Goal: Task Accomplishment & Management: Manage account settings

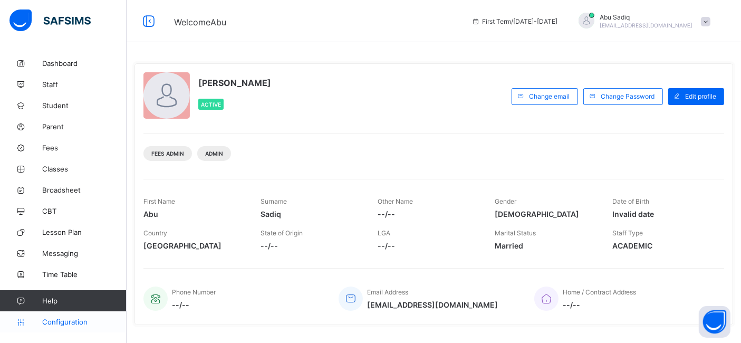
click at [74, 320] on span "Configuration" at bounding box center [84, 322] width 84 height 8
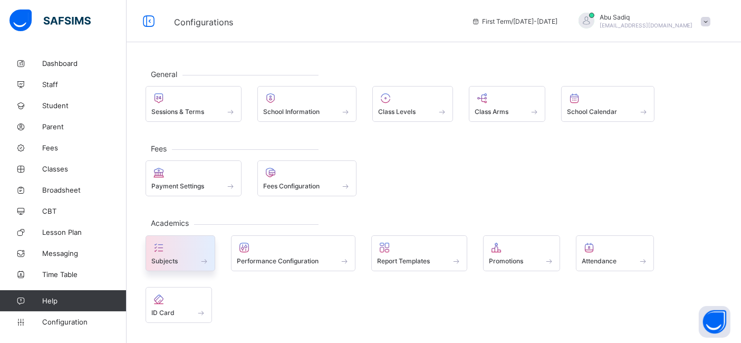
click at [158, 251] on icon at bounding box center [158, 247] width 15 height 13
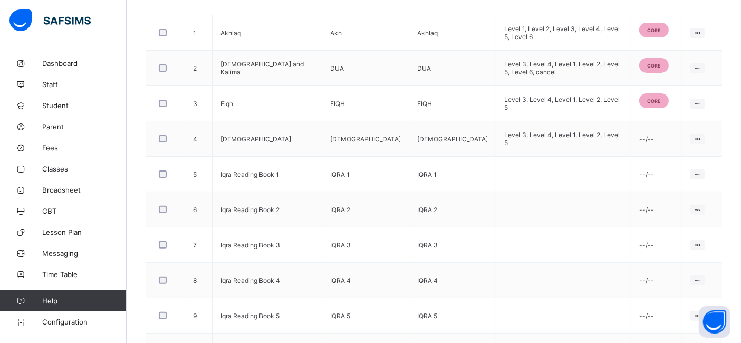
scroll to position [389, 0]
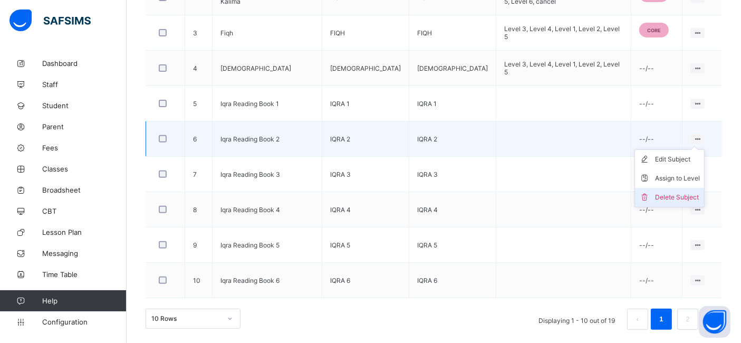
click at [672, 194] on div "Delete Subject" at bounding box center [677, 197] width 45 height 11
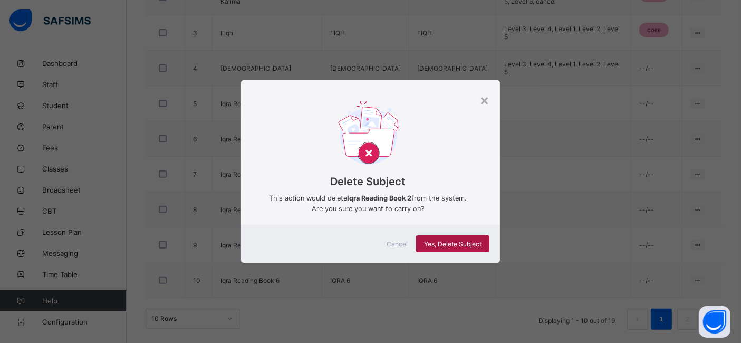
click at [466, 240] on span "Yes, Delete Subject" at bounding box center [453, 244] width 58 height 8
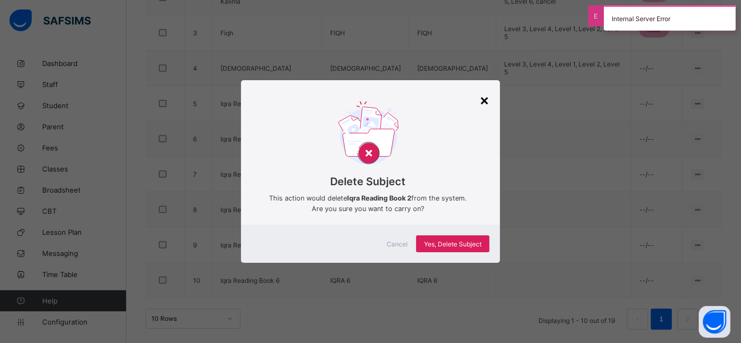
click at [485, 101] on div "×" at bounding box center [485, 100] width 10 height 18
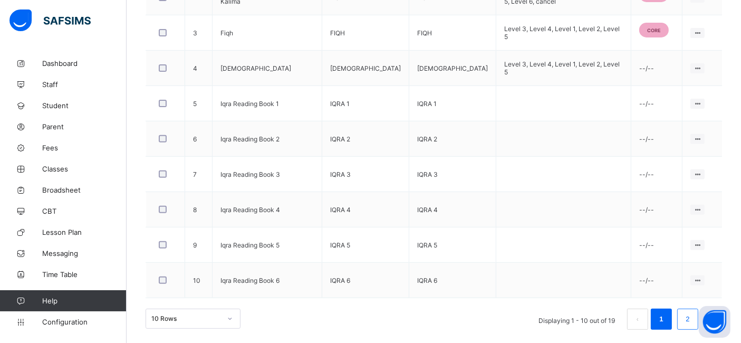
click at [691, 317] on li "2" at bounding box center [688, 319] width 21 height 21
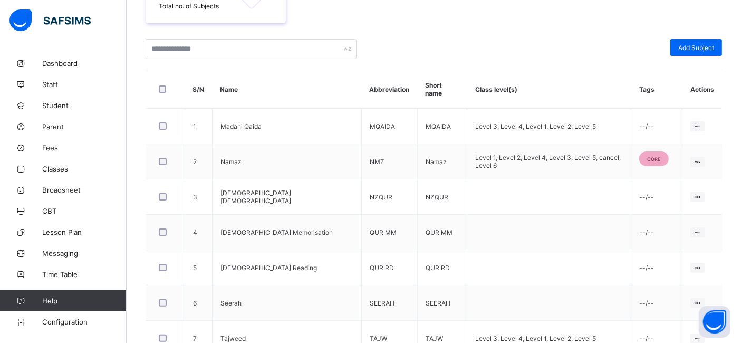
scroll to position [103, 0]
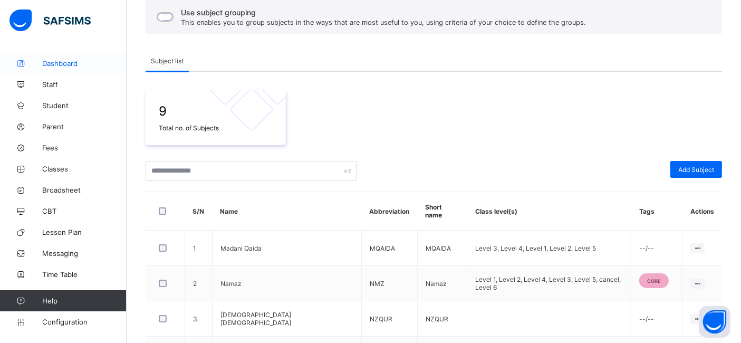
click at [71, 63] on span "Dashboard" at bounding box center [84, 63] width 84 height 8
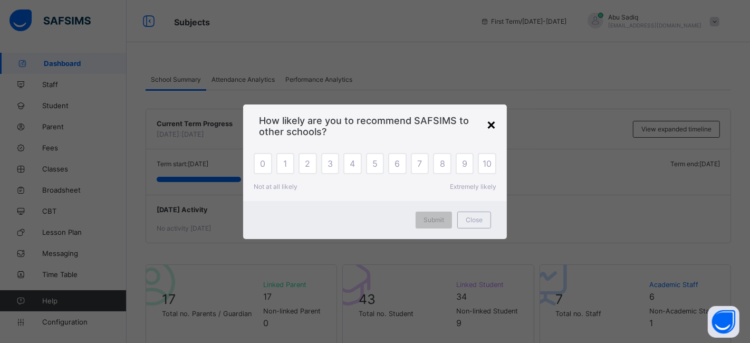
click at [492, 124] on div "×" at bounding box center [492, 124] width 10 height 18
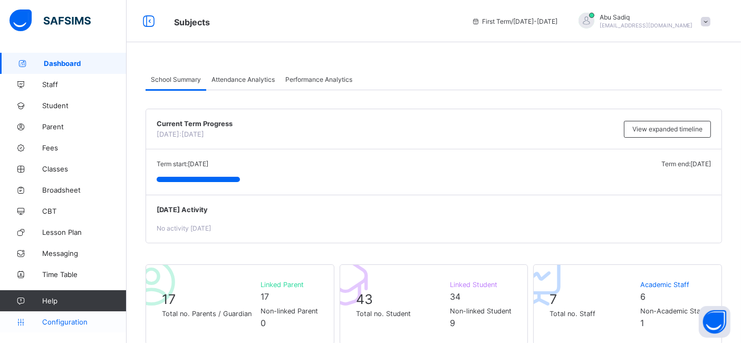
click at [61, 321] on span "Configuration" at bounding box center [84, 322] width 84 height 8
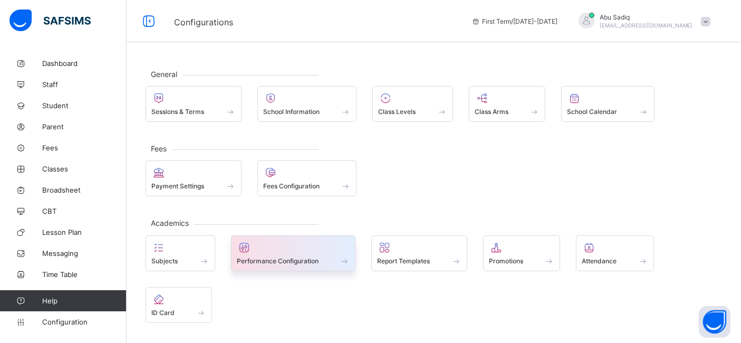
click at [257, 242] on div at bounding box center [293, 247] width 113 height 13
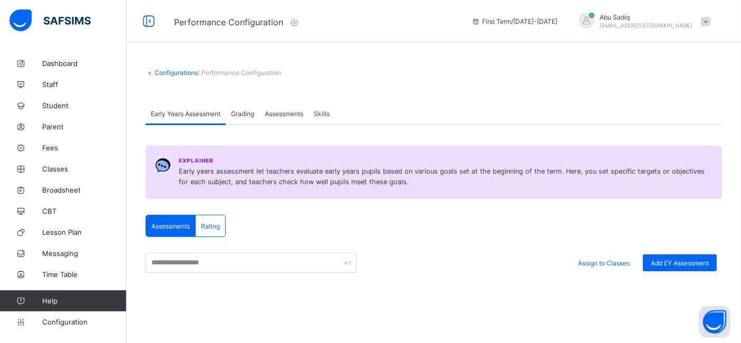
click at [237, 115] on span "Grading" at bounding box center [242, 114] width 23 height 8
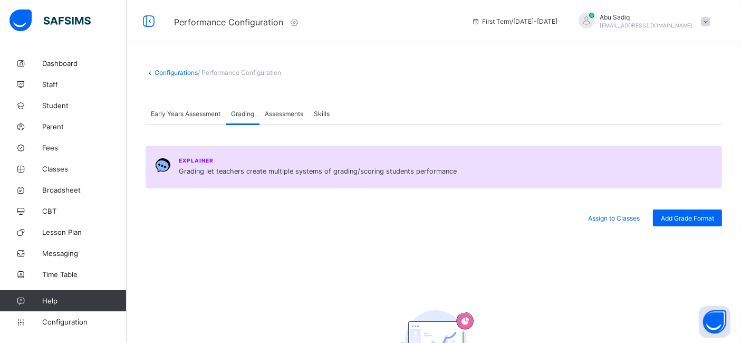
click at [280, 115] on span "Assessments" at bounding box center [284, 114] width 39 height 8
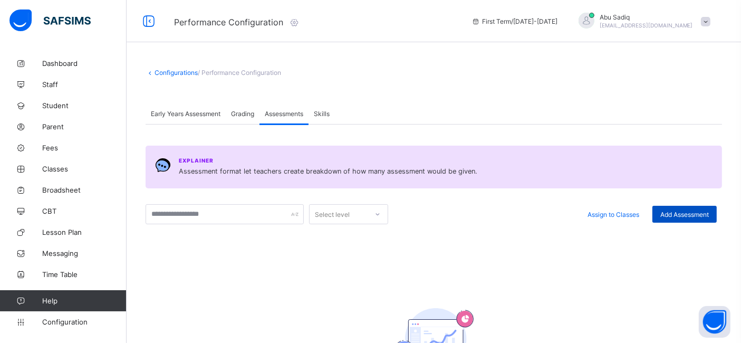
click at [687, 211] on span "Add Assessment" at bounding box center [685, 215] width 49 height 8
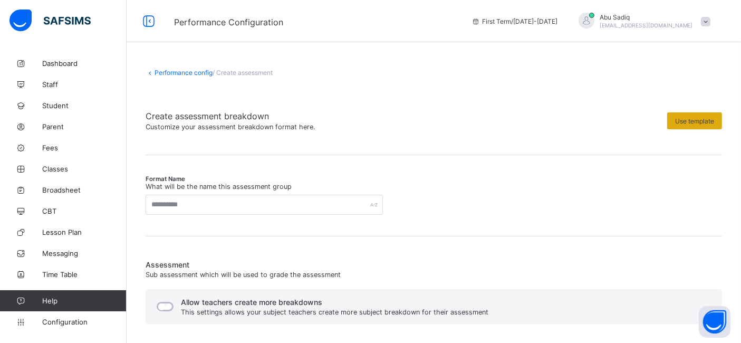
click at [687, 121] on span "Use template" at bounding box center [694, 121] width 39 height 8
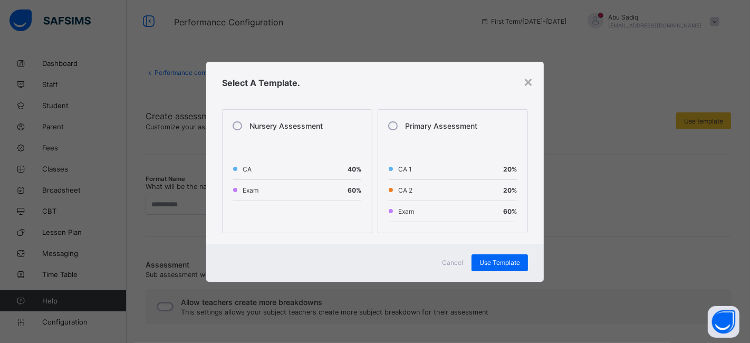
drag, startPoint x: 497, startPoint y: 101, endPoint x: 505, endPoint y: 96, distance: 10.0
click at [505, 96] on div "Select A Template." at bounding box center [375, 83] width 338 height 42
click at [526, 84] on div "×" at bounding box center [528, 81] width 10 height 18
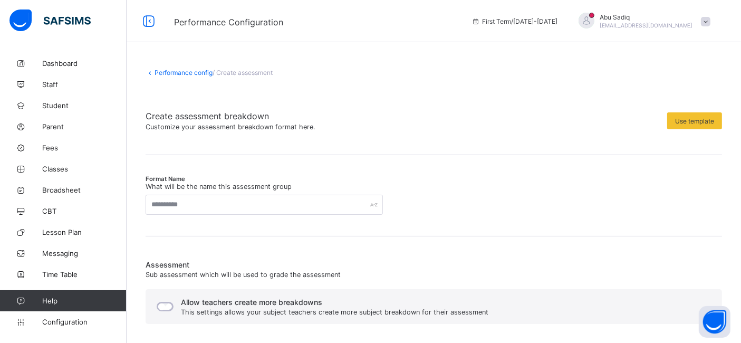
click at [182, 73] on link "Performance config" at bounding box center [184, 73] width 58 height 8
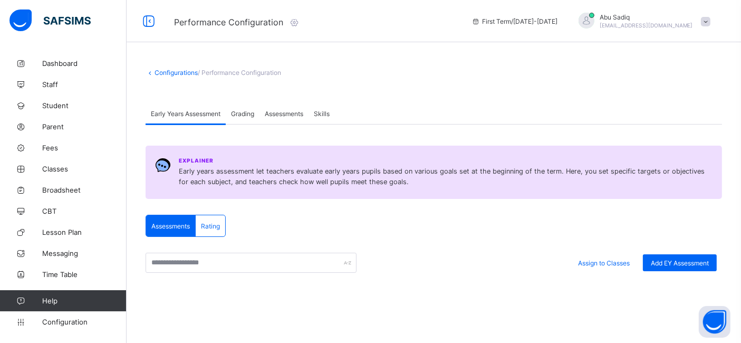
click at [243, 111] on span "Grading" at bounding box center [242, 114] width 23 height 8
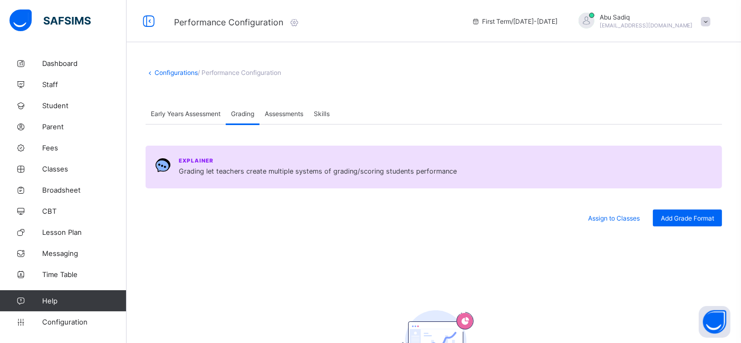
click at [189, 118] on div "Early Years Assessment" at bounding box center [186, 113] width 80 height 21
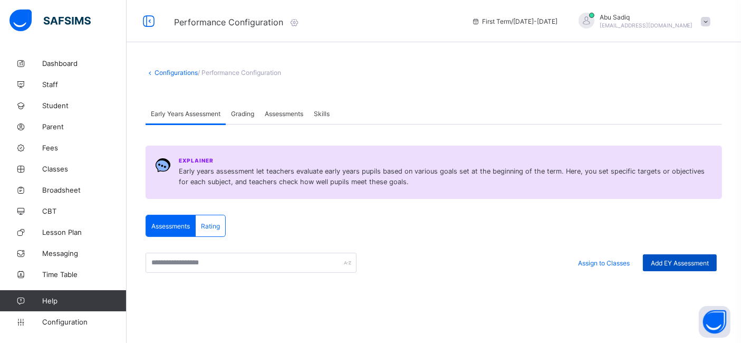
click at [684, 266] on span "Add EY Assessment" at bounding box center [680, 263] width 58 height 8
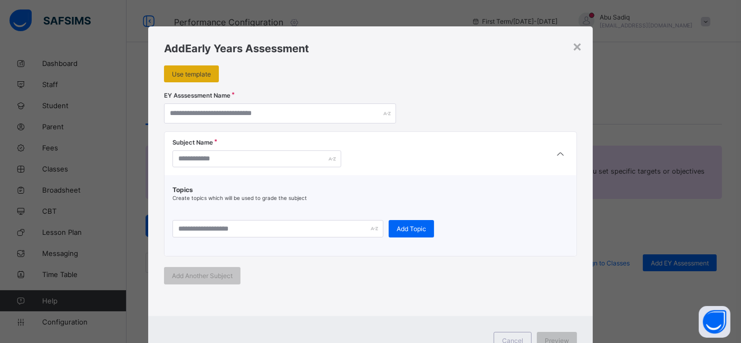
click at [205, 78] on div "Use template" at bounding box center [191, 73] width 55 height 17
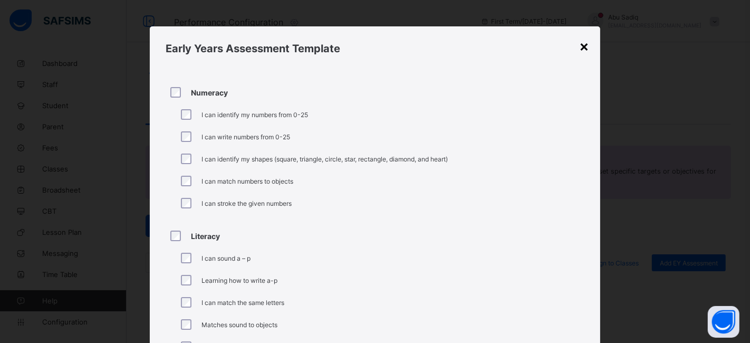
click at [580, 45] on div "×" at bounding box center [585, 46] width 10 height 18
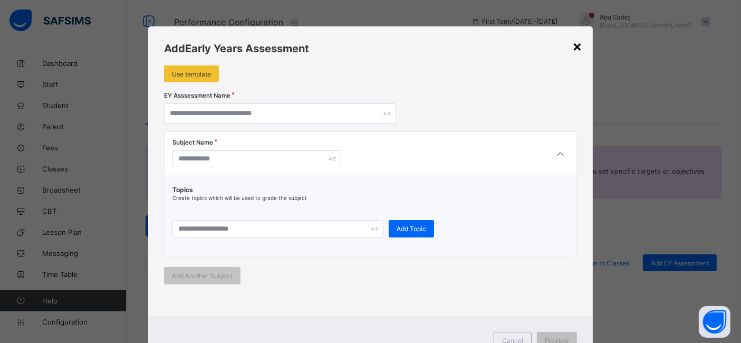
click at [576, 47] on div "×" at bounding box center [578, 46] width 10 height 18
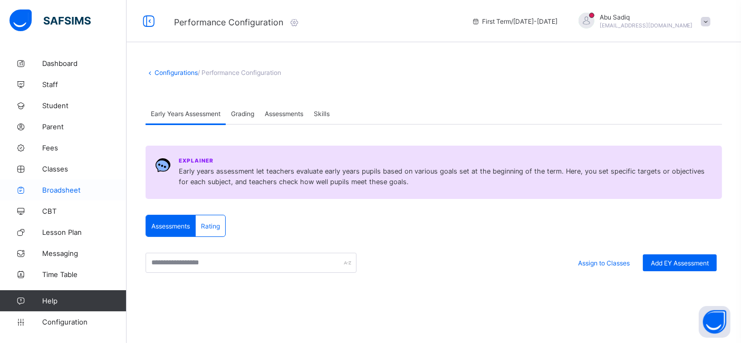
click at [72, 186] on span "Broadsheet" at bounding box center [84, 190] width 84 height 8
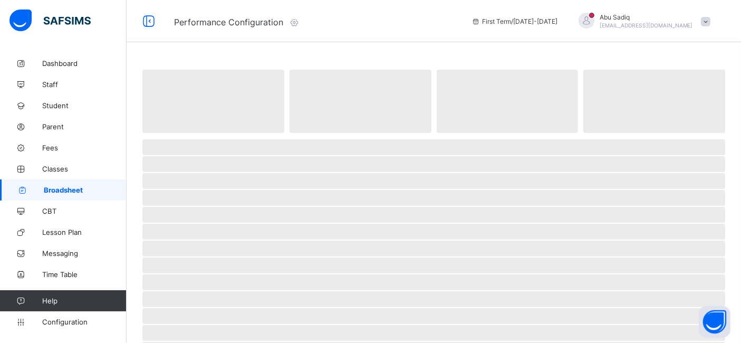
click at [297, 23] on icon at bounding box center [295, 22] width 12 height 11
click at [65, 327] on link "Configuration" at bounding box center [63, 321] width 126 height 21
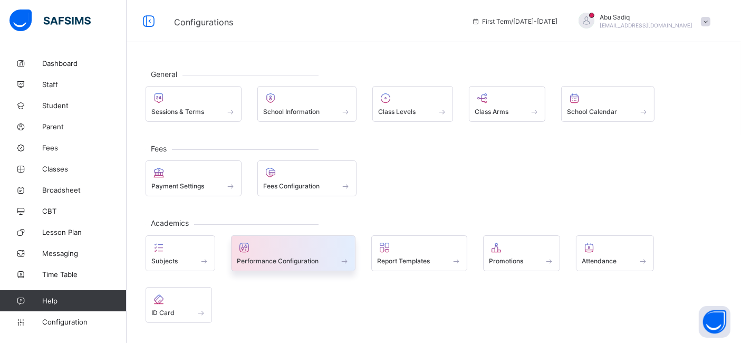
click at [257, 260] on span "Performance Configuration" at bounding box center [278, 261] width 82 height 8
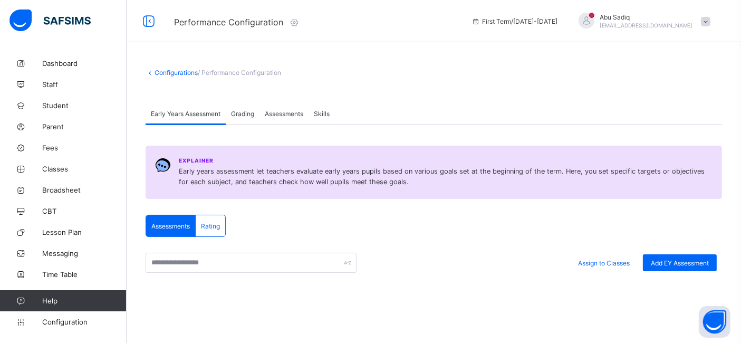
click at [295, 22] on icon at bounding box center [295, 22] width 12 height 11
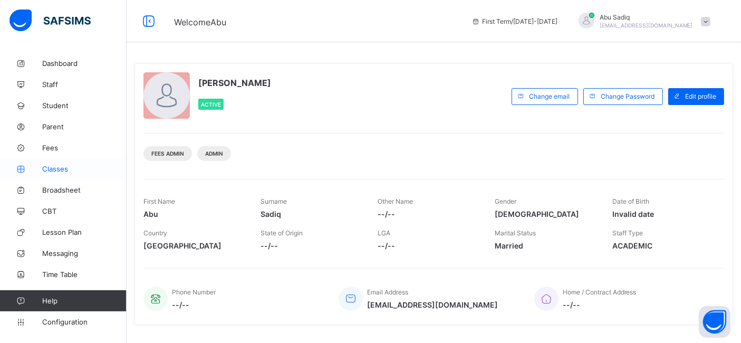
click at [42, 166] on span "Classes" at bounding box center [84, 169] width 84 height 8
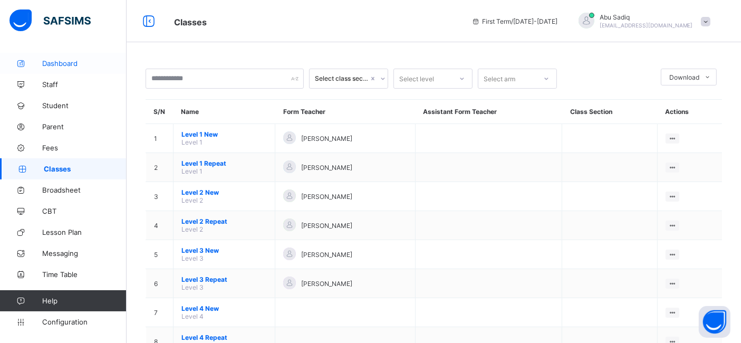
click at [66, 58] on link "Dashboard" at bounding box center [63, 63] width 127 height 21
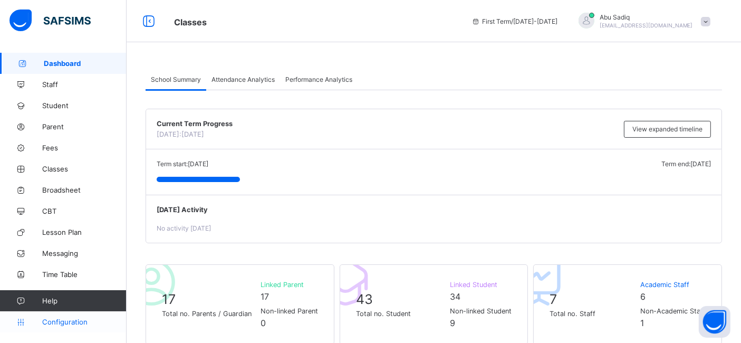
click at [64, 326] on span "Configuration" at bounding box center [84, 322] width 84 height 8
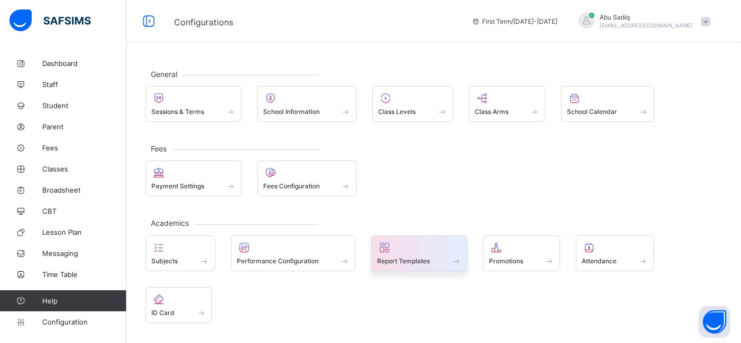
click at [425, 247] on div at bounding box center [419, 247] width 84 height 13
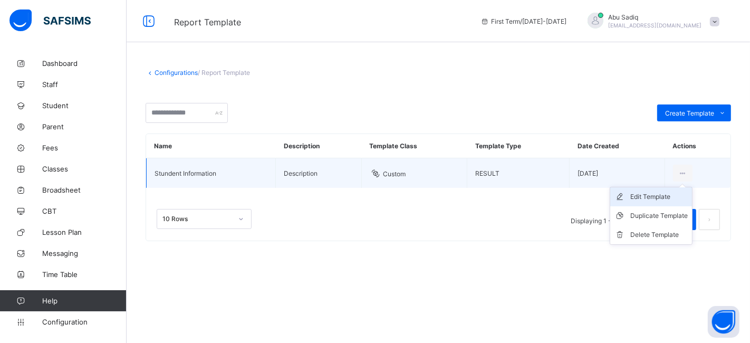
click at [639, 196] on div "Edit Template" at bounding box center [660, 197] width 58 height 11
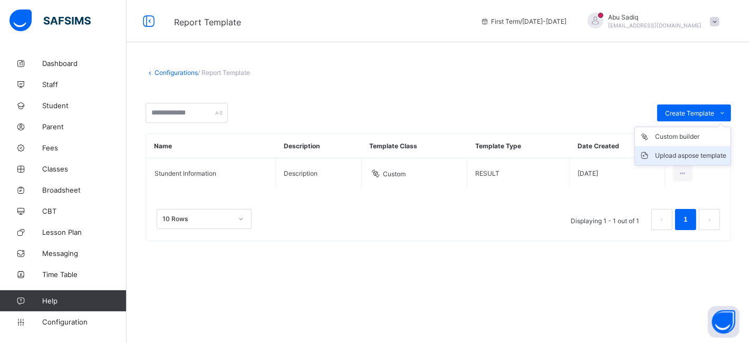
click at [683, 151] on div "Upload aspose template" at bounding box center [690, 155] width 71 height 11
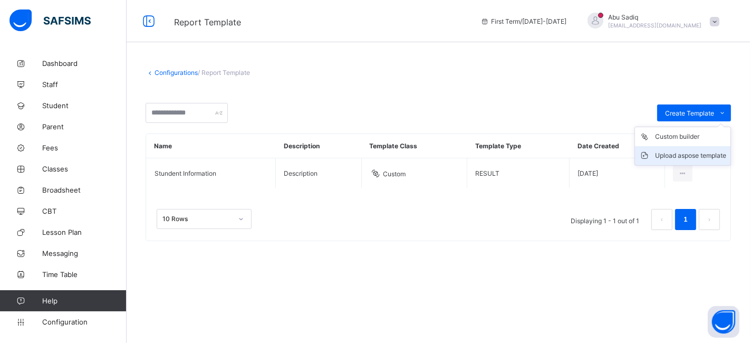
click at [676, 162] on li "Upload aspose template" at bounding box center [683, 155] width 96 height 19
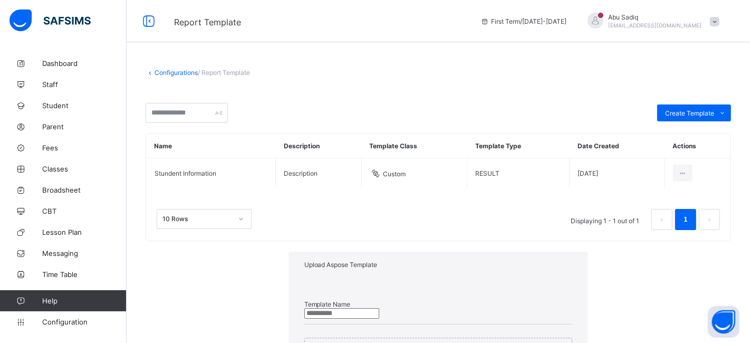
click at [311, 308] on input "text" at bounding box center [341, 313] width 75 height 11
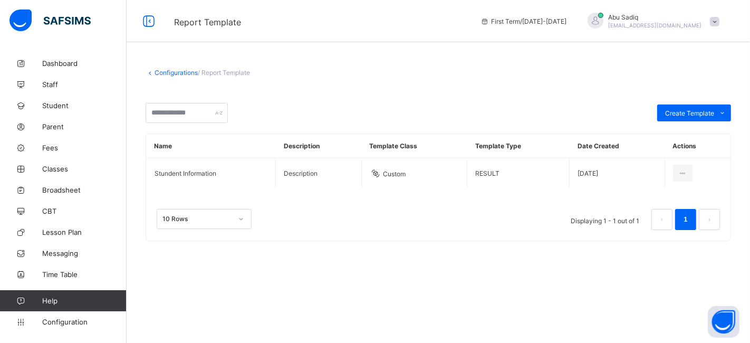
click at [170, 72] on link "Configurations" at bounding box center [176, 73] width 43 height 8
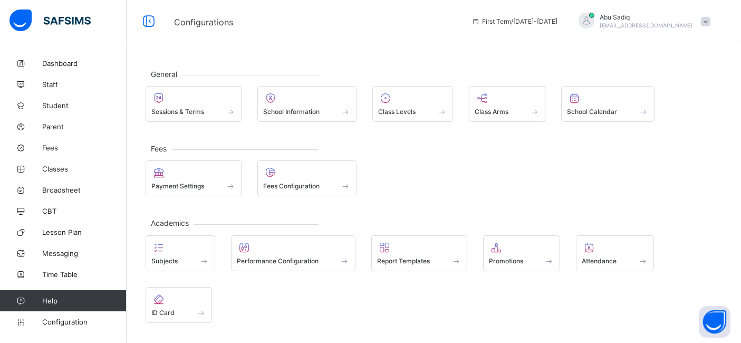
click at [417, 208] on div "General Sessions & Terms School Information Class Levels Class Arms School Cale…" at bounding box center [434, 233] width 615 height 360
click at [65, 109] on span "Student" at bounding box center [84, 105] width 84 height 8
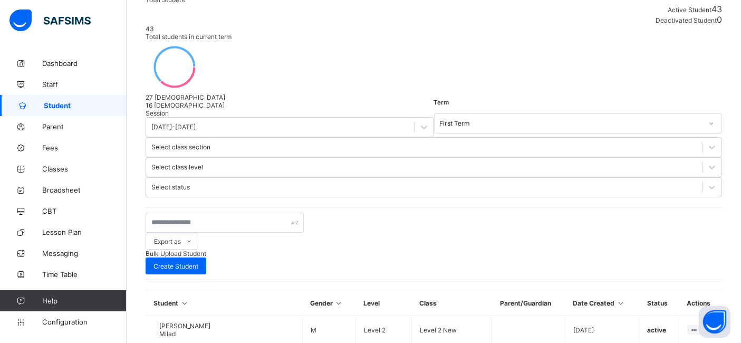
scroll to position [171, 0]
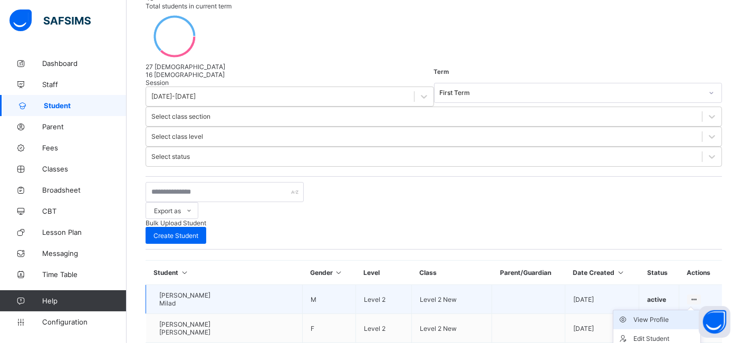
click at [652, 314] on div "View Profile" at bounding box center [665, 319] width 63 height 11
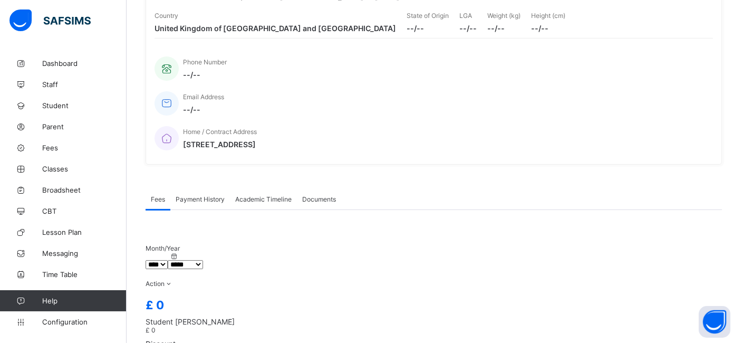
click at [266, 38] on div "Country United Kingdom of Great Britain and Northern Ireland State of Origin --…" at bounding box center [434, 22] width 559 height 32
click at [262, 195] on span "Academic Timeline" at bounding box center [263, 199] width 56 height 8
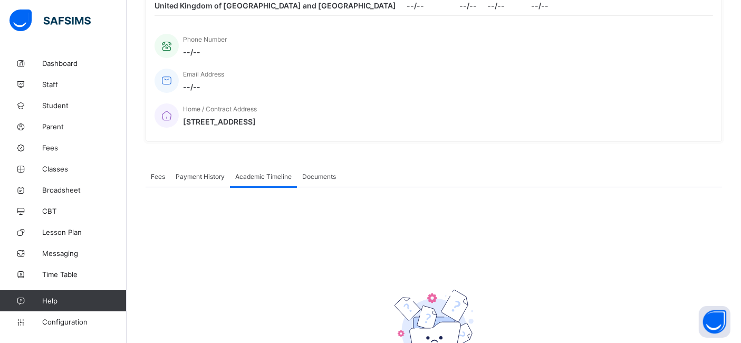
scroll to position [274, 0]
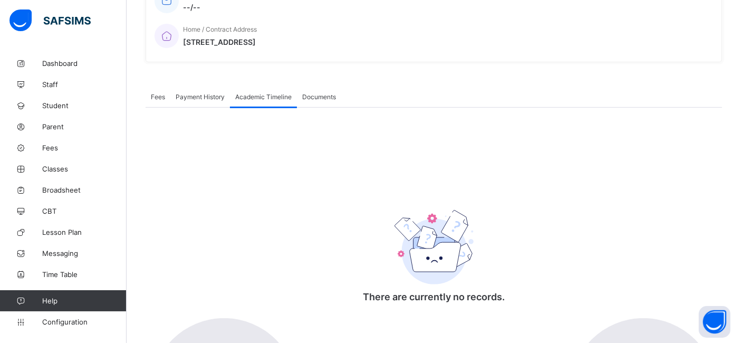
click at [312, 93] on span "Documents" at bounding box center [319, 97] width 34 height 8
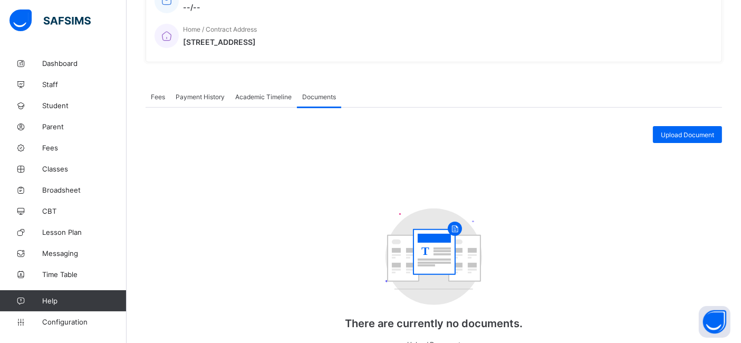
drag, startPoint x: 740, startPoint y: 229, endPoint x: 745, endPoint y: 272, distance: 43.1
click at [741, 272] on html "Student Management First Term / 2025-2026 Abu Sadiq abubakar.sadiq@flexisaf.com…" at bounding box center [370, 58] width 741 height 664
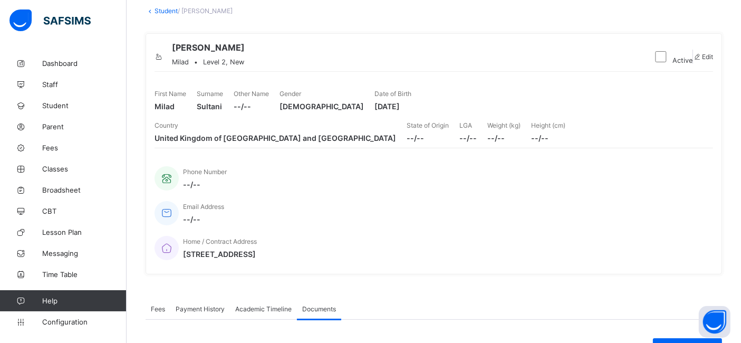
scroll to position [0, 0]
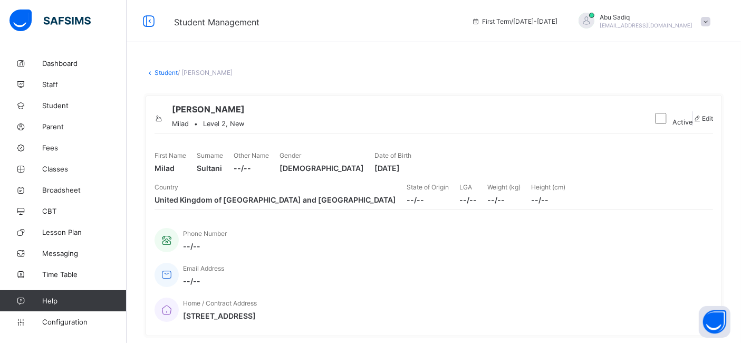
click at [702, 122] on div "Edit" at bounding box center [703, 119] width 20 height 8
select select "**"
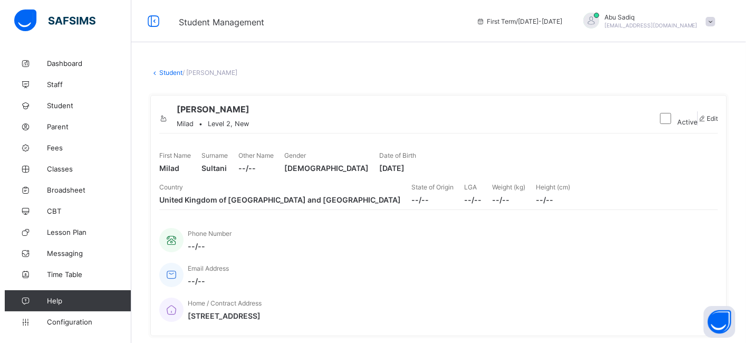
scroll to position [401, 0]
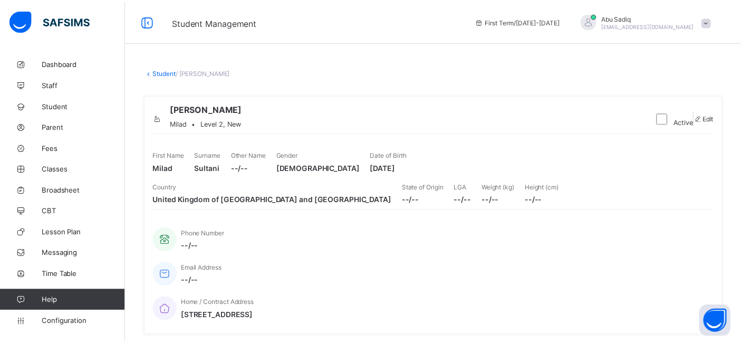
scroll to position [0, 0]
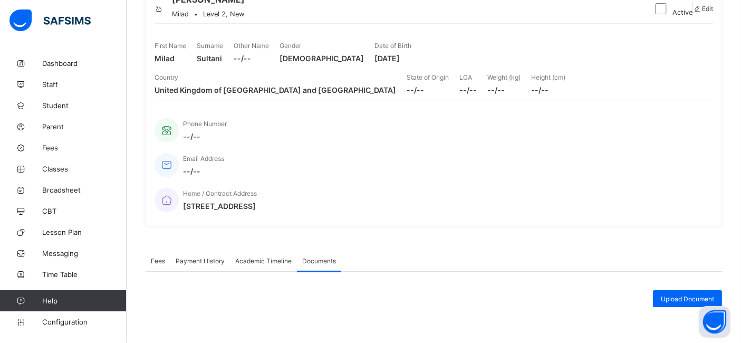
scroll to position [68, 0]
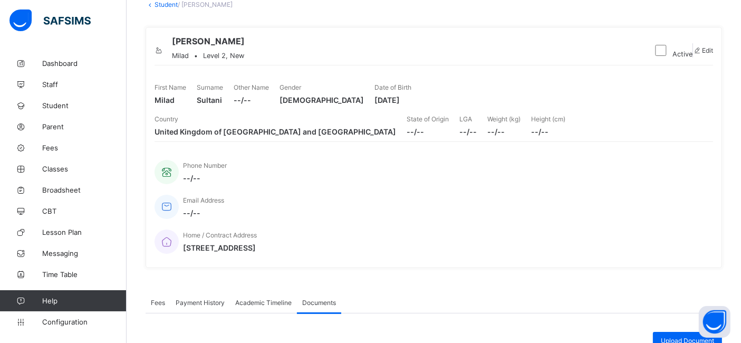
click at [164, 46] on icon at bounding box center [159, 50] width 9 height 8
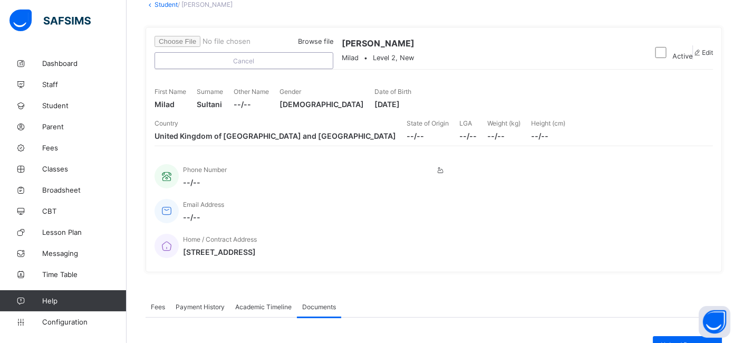
scroll to position [0, 0]
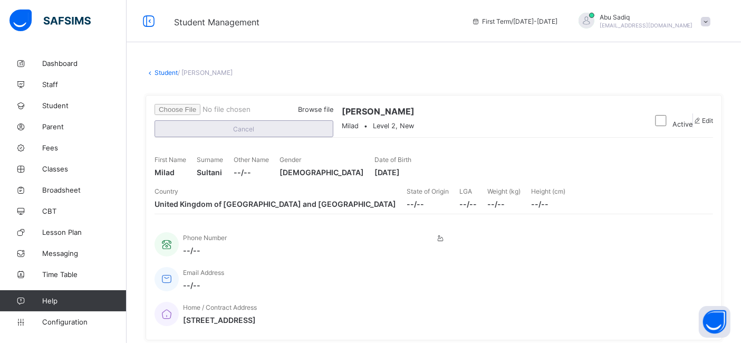
click at [325, 133] on span "Cancel" at bounding box center [244, 129] width 162 height 8
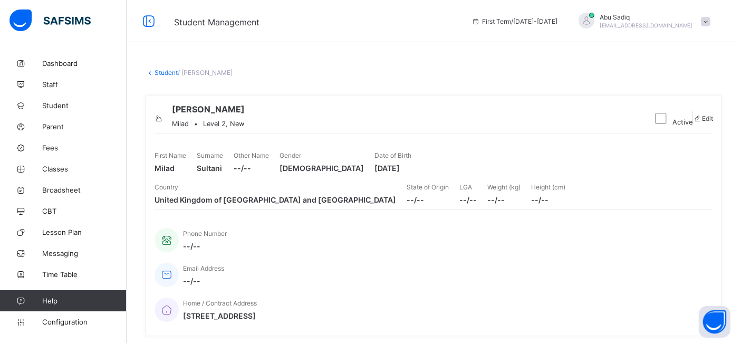
click at [164, 115] on div at bounding box center [159, 115] width 9 height 0
click at [218, 133] on div at bounding box center [208, 133] width 73 height 0
click at [163, 73] on link "Student" at bounding box center [166, 73] width 23 height 8
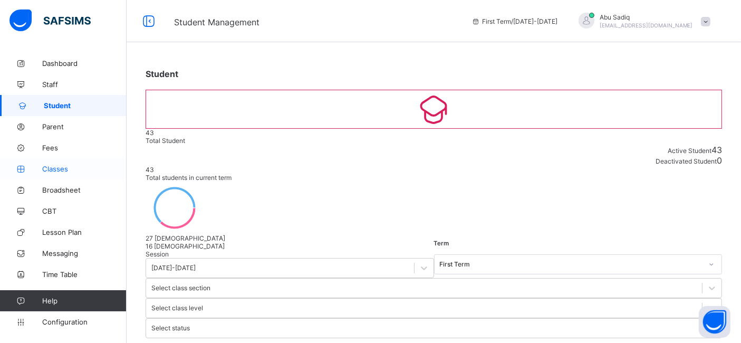
click at [61, 166] on span "Classes" at bounding box center [84, 169] width 84 height 8
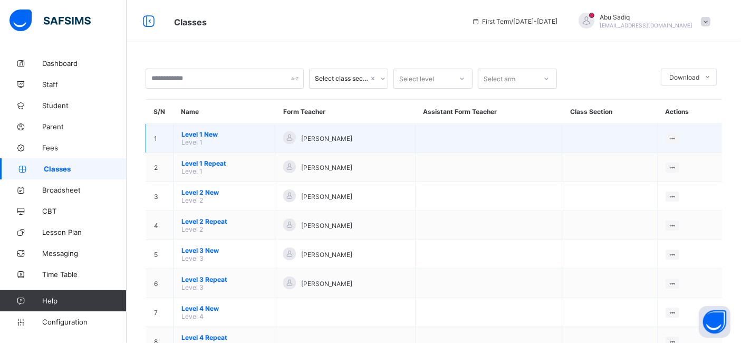
click at [199, 135] on span "Level 1 New" at bounding box center [224, 134] width 85 height 8
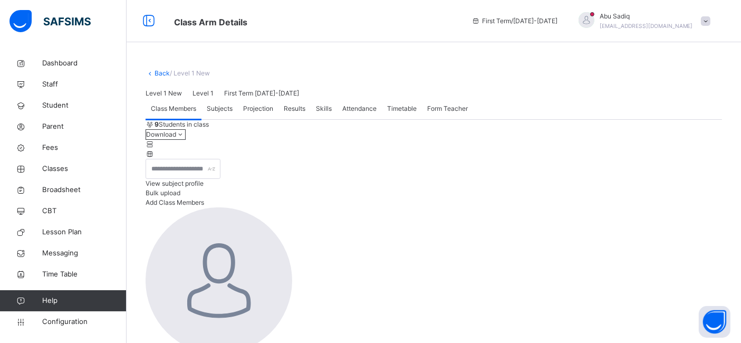
click at [229, 113] on span "Subjects" at bounding box center [220, 108] width 26 height 9
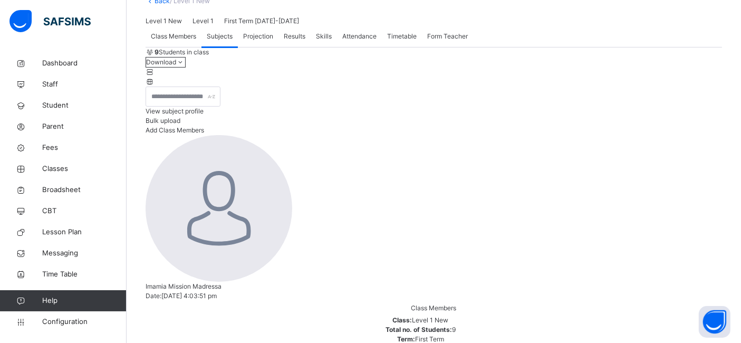
scroll to position [71, 0]
click at [184, 43] on span "Class Members" at bounding box center [173, 37] width 45 height 9
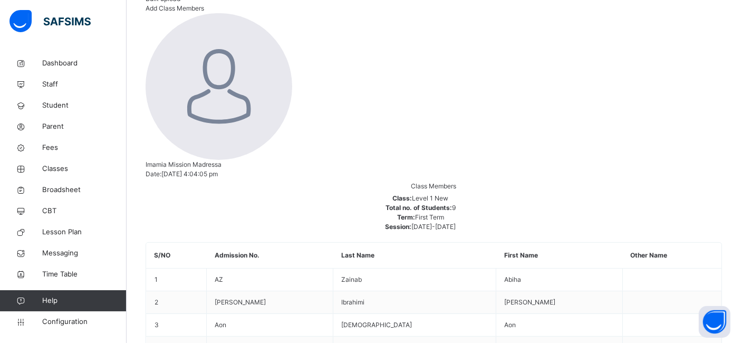
scroll to position [209, 0]
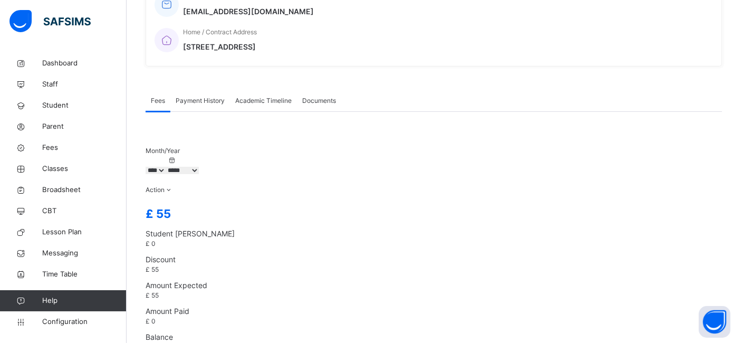
scroll to position [287, 0]
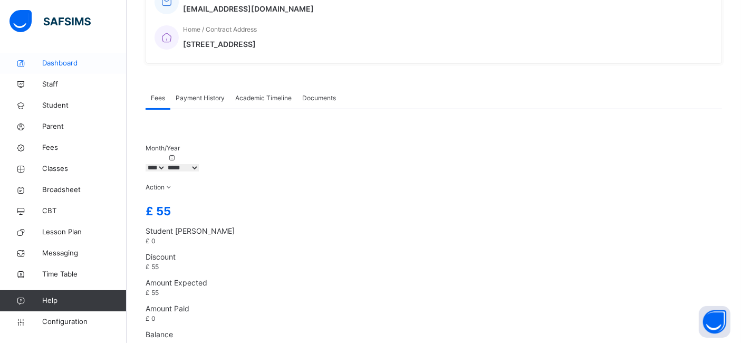
click at [66, 61] on span "Dashboard" at bounding box center [84, 63] width 84 height 11
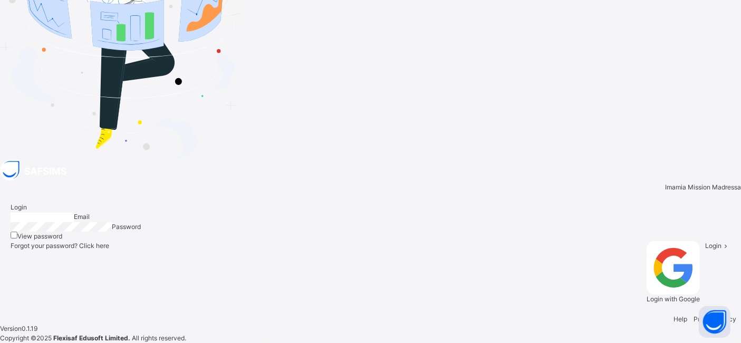
type input "**********"
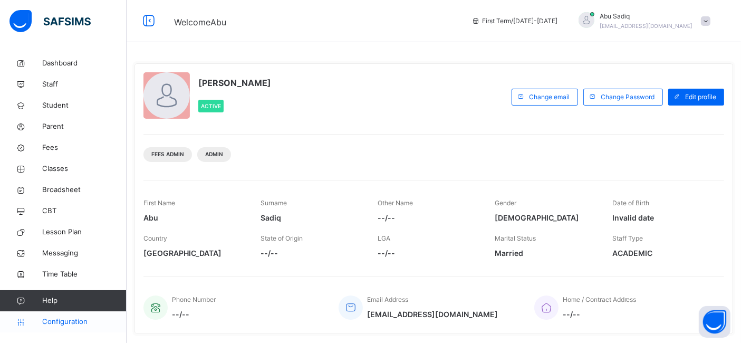
click at [75, 317] on span "Configuration" at bounding box center [84, 322] width 84 height 11
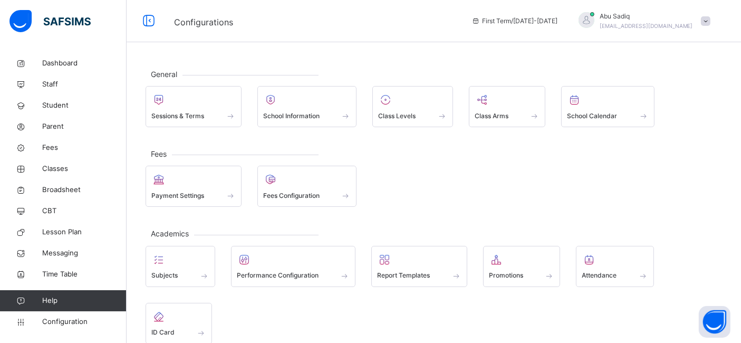
click at [297, 298] on div "Subjects Performance Configuration Report Templates Promotions Attendance ID Ca…" at bounding box center [434, 295] width 577 height 98
click at [494, 199] on div "Payment Settings Fees Configuration" at bounding box center [434, 186] width 577 height 41
click at [306, 154] on p "Fees" at bounding box center [232, 155] width 173 height 2
click at [51, 208] on span "CBT" at bounding box center [84, 211] width 84 height 11
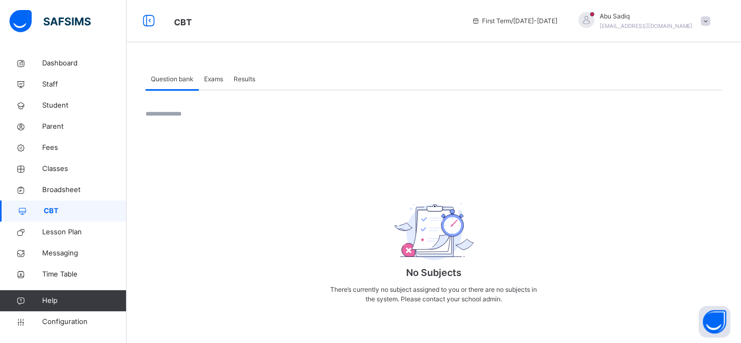
click at [240, 81] on span "Results" at bounding box center [245, 78] width 22 height 9
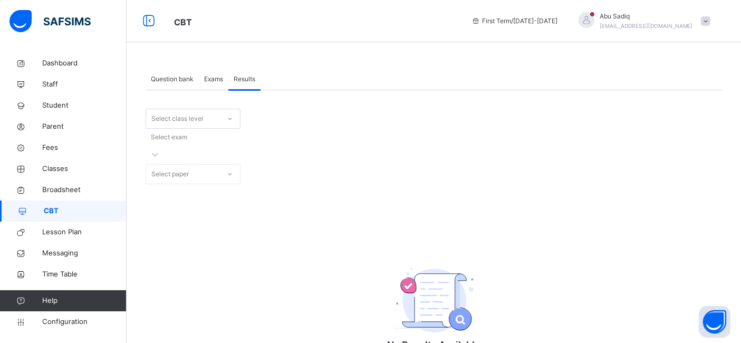
click at [171, 76] on span "Question bank" at bounding box center [172, 78] width 43 height 9
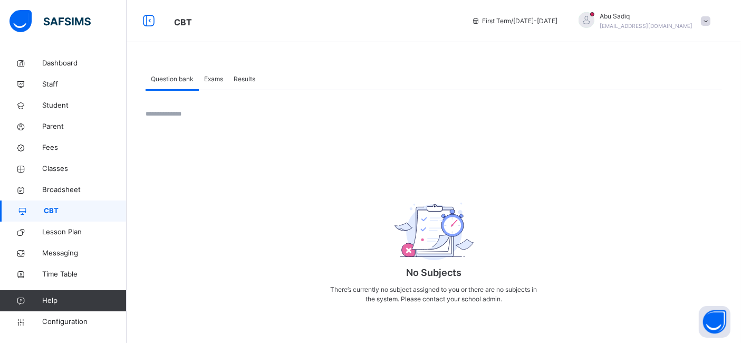
click at [220, 78] on span "Exams" at bounding box center [213, 78] width 19 height 9
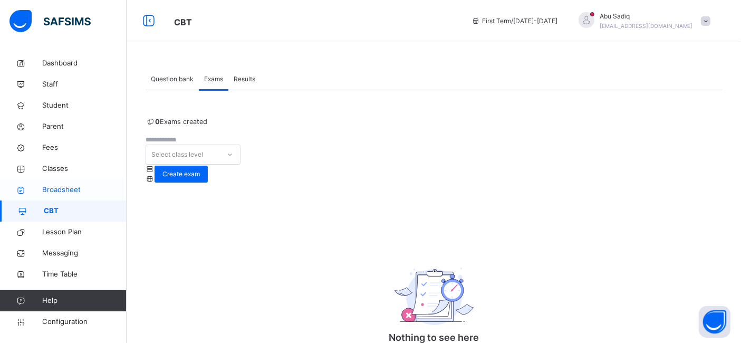
click at [60, 184] on link "Broadsheet" at bounding box center [63, 189] width 127 height 21
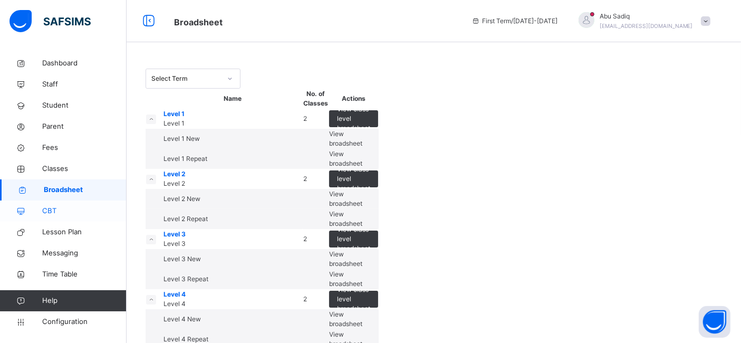
click at [50, 211] on span "CBT" at bounding box center [84, 211] width 84 height 11
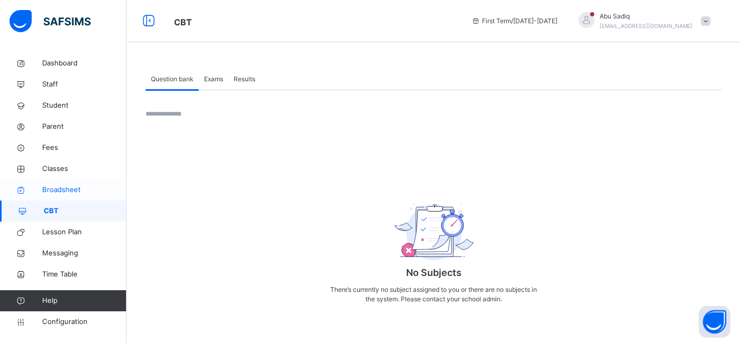
click at [70, 189] on span "Broadsheet" at bounding box center [84, 190] width 84 height 11
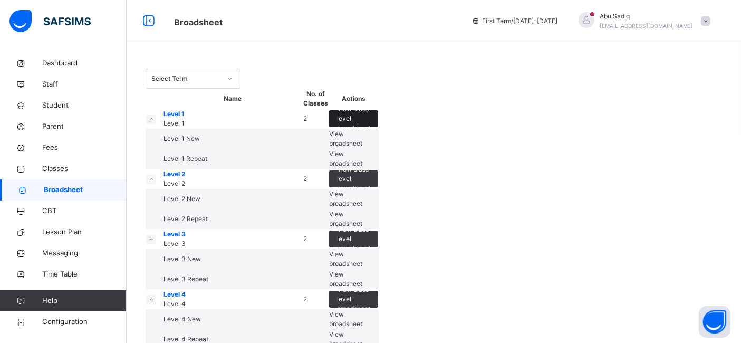
click at [370, 133] on span "View class level broadsheet" at bounding box center [353, 118] width 33 height 28
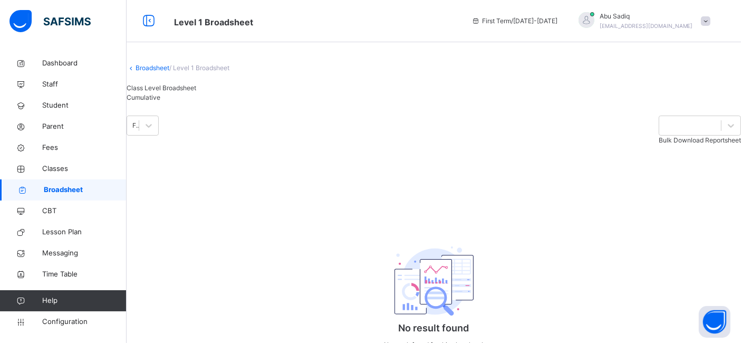
scroll to position [117, 0]
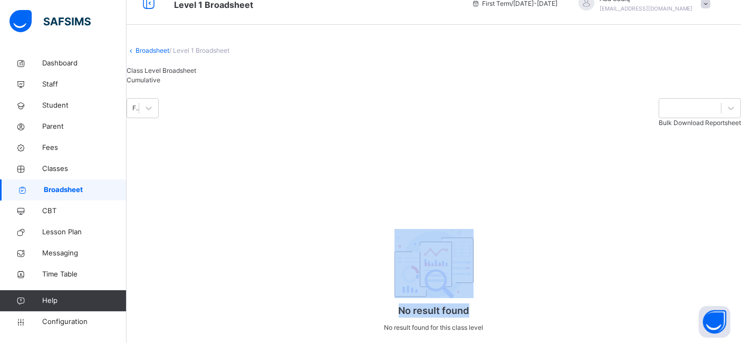
drag, startPoint x: 739, startPoint y: 228, endPoint x: 746, endPoint y: 268, distance: 39.6
click at [741, 268] on html "Level 1 Broadsheet First Term / 2025-2026 Abu Sadiq abubakar.sadiq@flexisaf.com…" at bounding box center [370, 163] width 741 height 360
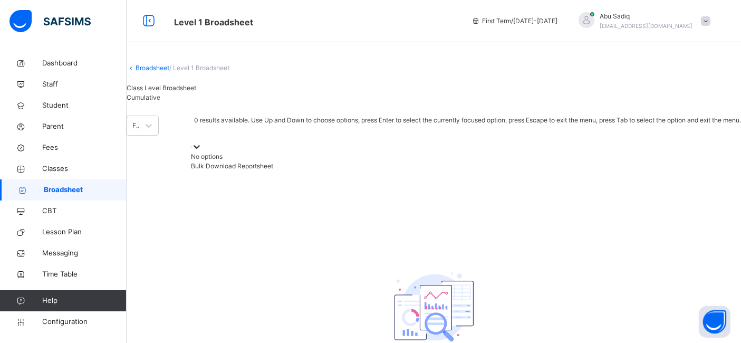
click at [202, 152] on icon at bounding box center [197, 146] width 11 height 11
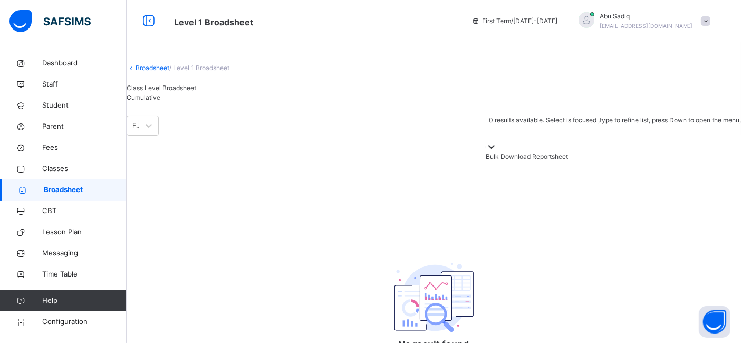
click at [497, 152] on icon at bounding box center [492, 146] width 11 height 11
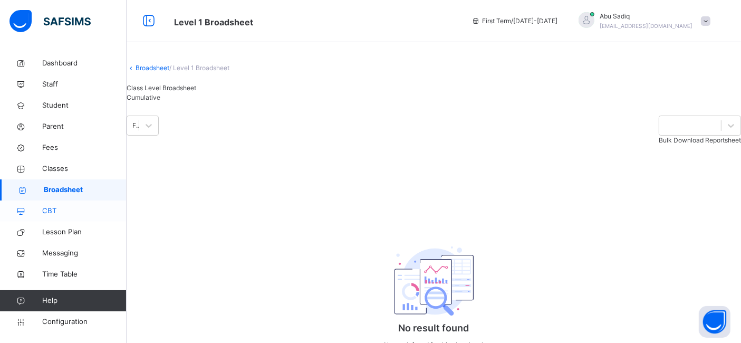
click at [45, 208] on span "CBT" at bounding box center [84, 211] width 84 height 11
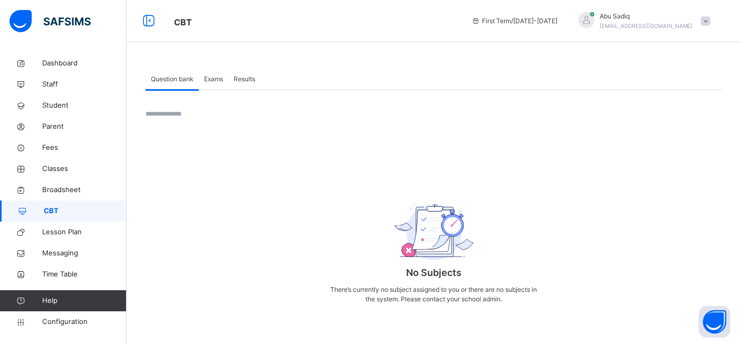
click at [209, 83] on span "Exams" at bounding box center [213, 78] width 19 height 9
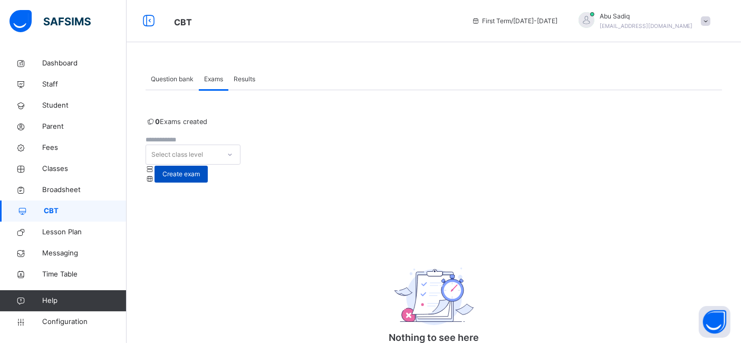
click at [200, 169] on span "Create exam" at bounding box center [181, 173] width 37 height 9
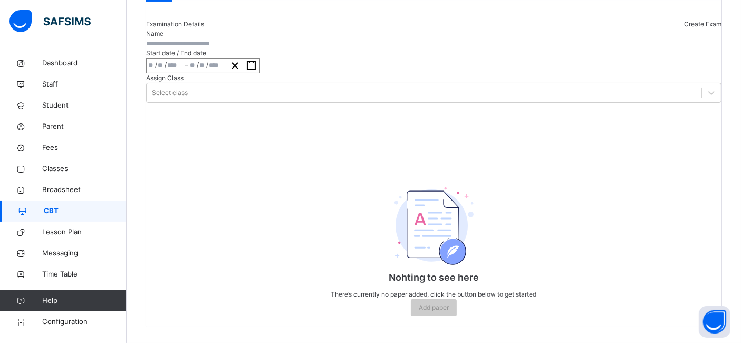
scroll to position [81, 0]
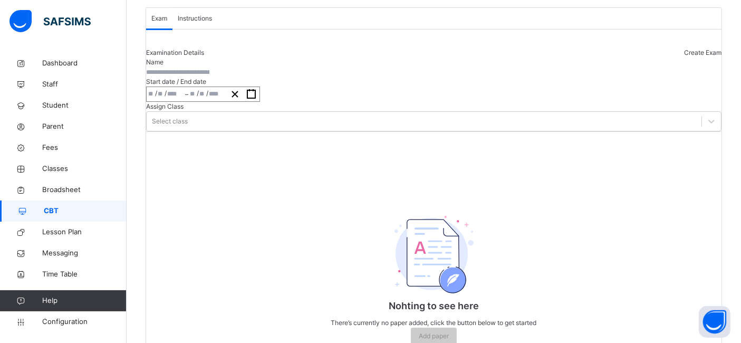
click at [195, 77] on input "text" at bounding box center [177, 72] width 63 height 9
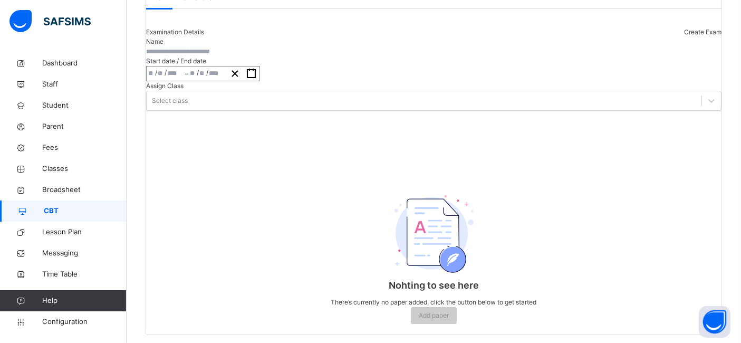
scroll to position [85, 0]
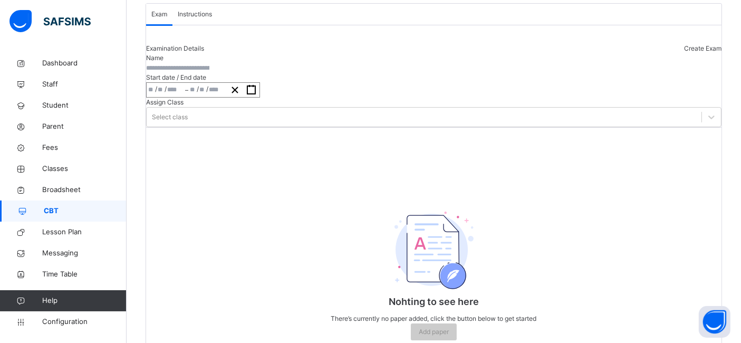
click at [155, 97] on input "number" at bounding box center [151, 90] width 7 height 14
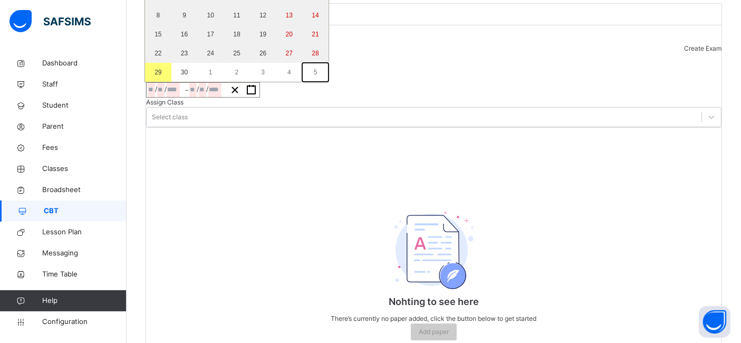
click at [324, 82] on button "5" at bounding box center [315, 72] width 26 height 19
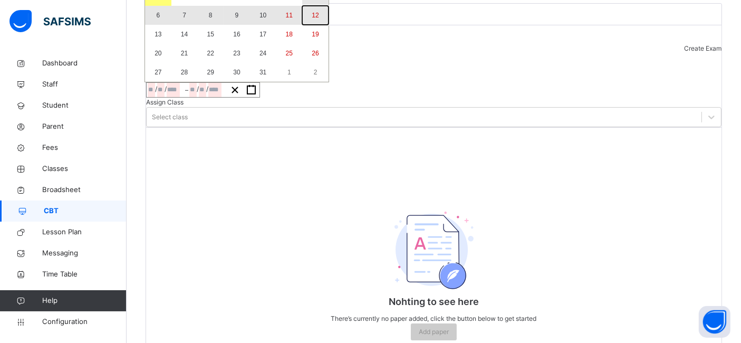
click at [319, 19] on abbr "12" at bounding box center [315, 15] width 7 height 7
type input "**********"
type input "**"
type input "*"
type input "****"
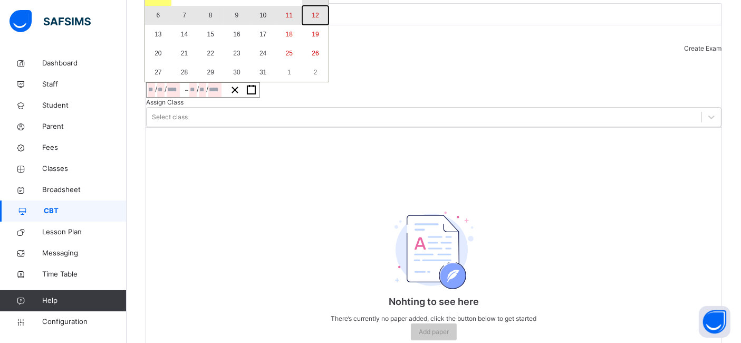
type input "**********"
type input "**"
type input "****"
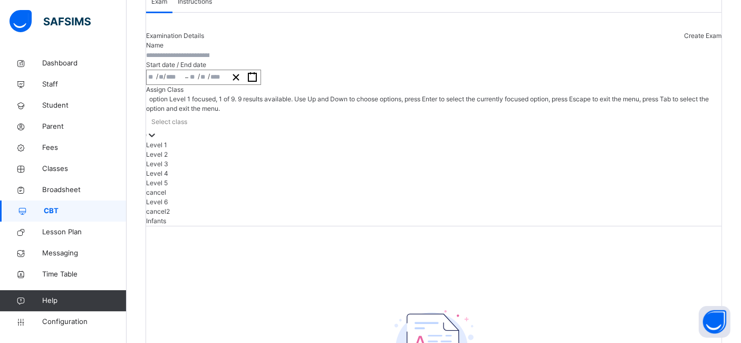
click at [402, 180] on div "option Level 1 focused, 1 of 9. 9 results available. Use Up and Down to choose …" at bounding box center [434, 159] width 576 height 131
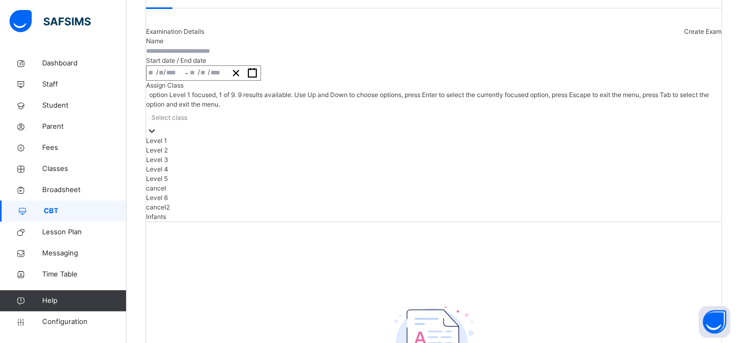
click at [403, 146] on div "Level 1" at bounding box center [434, 140] width 576 height 9
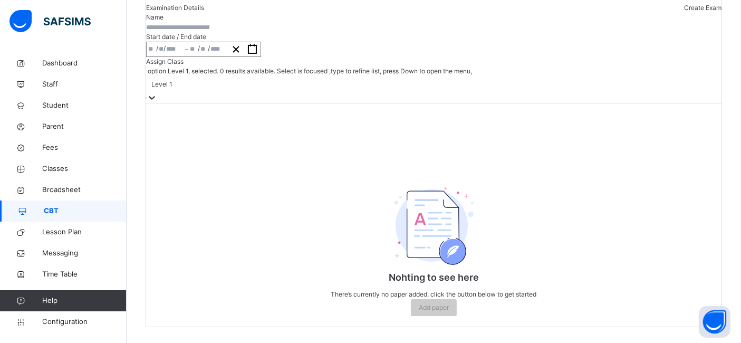
scroll to position [85, 0]
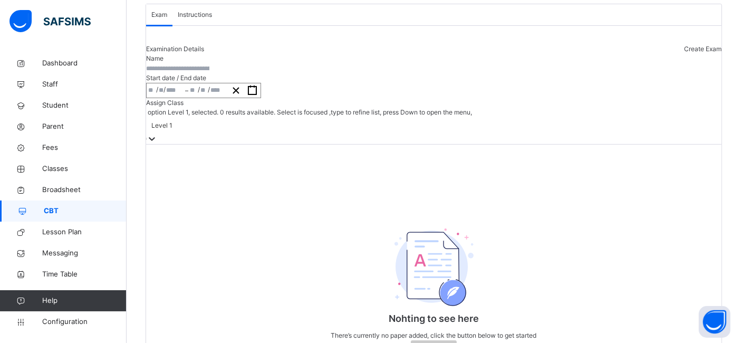
click at [209, 73] on input "text" at bounding box center [177, 68] width 63 height 9
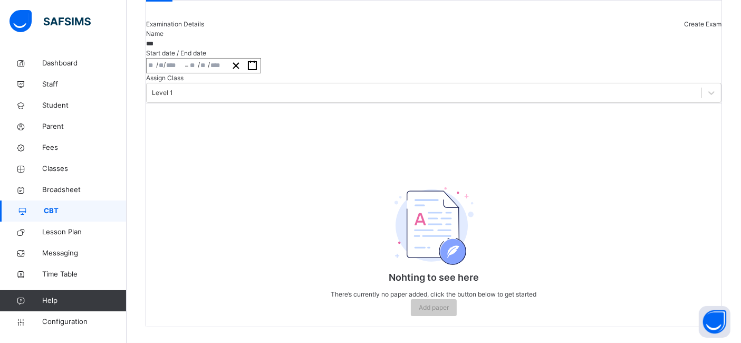
scroll to position [259, 0]
type input "***"
click at [432, 303] on span "Add paper" at bounding box center [434, 307] width 30 height 9
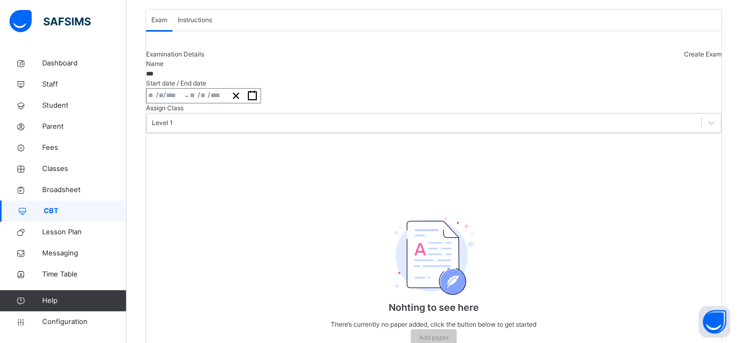
scroll to position [0, 0]
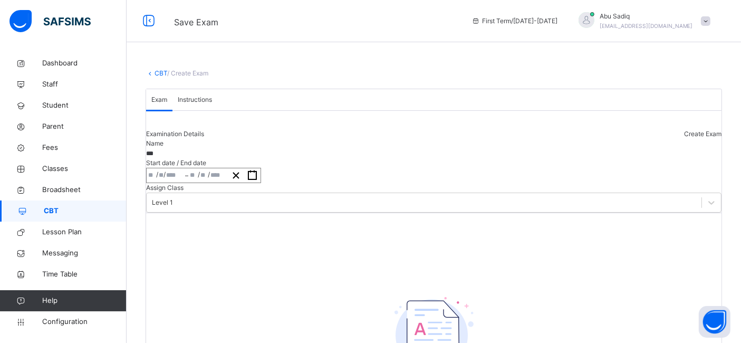
click at [51, 301] on span "Help" at bounding box center [84, 300] width 84 height 11
click at [27, 301] on icon at bounding box center [21, 301] width 42 height 8
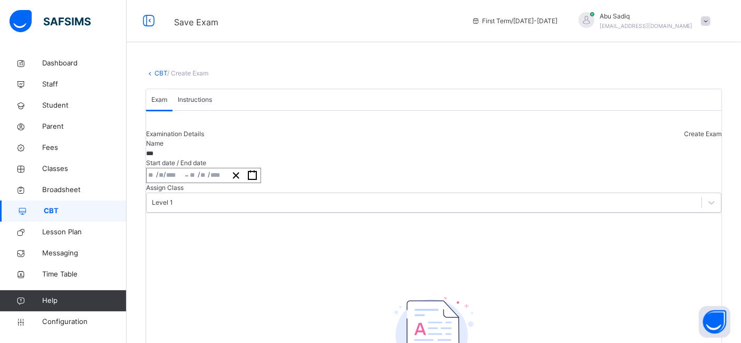
click at [27, 301] on icon at bounding box center [21, 301] width 42 height 8
click at [53, 301] on span "Help" at bounding box center [84, 300] width 84 height 11
click at [229, 309] on div "Nohting to see here There’s currently no paper added, click the button below to…" at bounding box center [434, 325] width 576 height 224
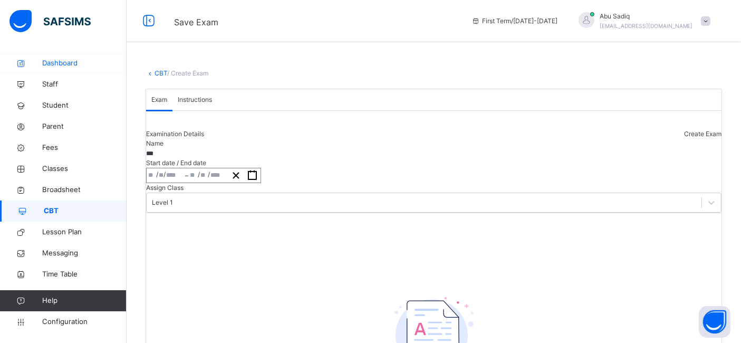
click at [69, 69] on link "Dashboard" at bounding box center [63, 63] width 127 height 21
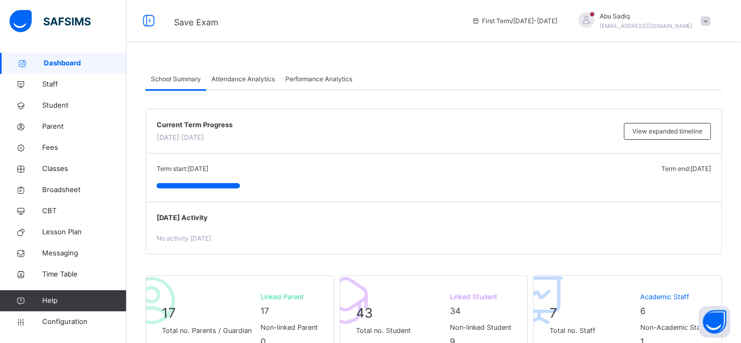
click at [430, 70] on div "School Summary Attendance Analytics Performance Analytics" at bounding box center [434, 80] width 577 height 22
click at [59, 329] on link "Configuration" at bounding box center [63, 321] width 126 height 21
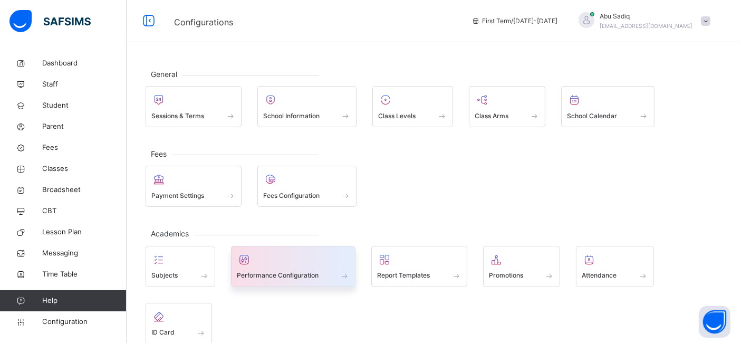
click at [282, 259] on div at bounding box center [293, 260] width 113 height 16
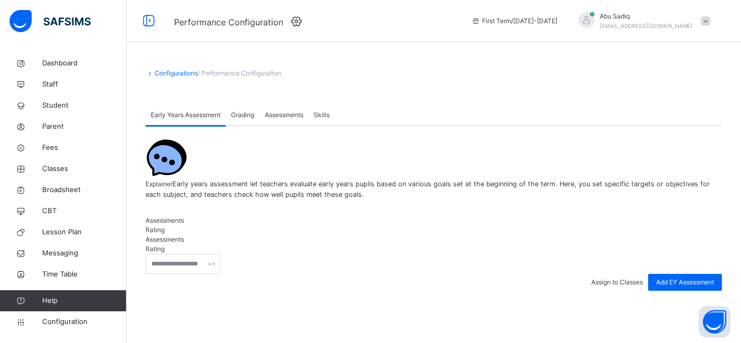
click at [236, 117] on span "Grading" at bounding box center [242, 114] width 23 height 9
click at [287, 117] on span "Assessments" at bounding box center [284, 114] width 39 height 9
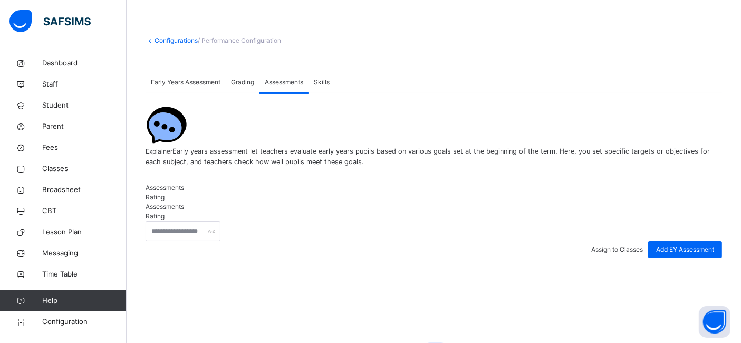
scroll to position [25, 0]
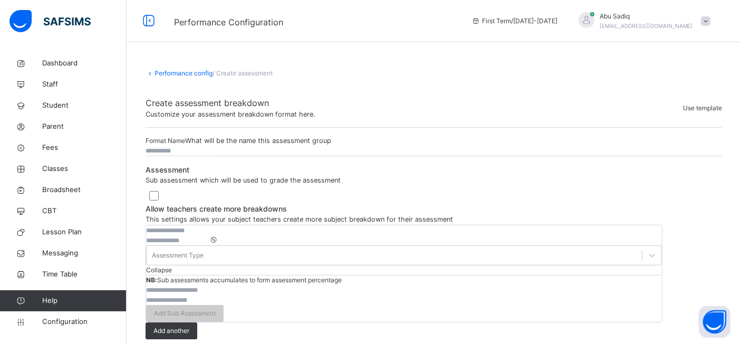
click at [704, 112] on span "Use template" at bounding box center [702, 108] width 39 height 8
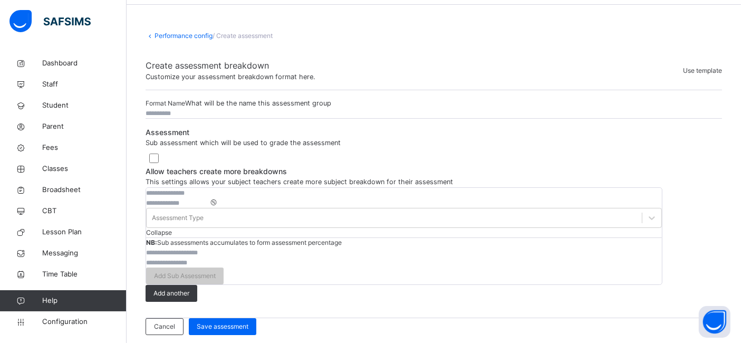
scroll to position [27, 0]
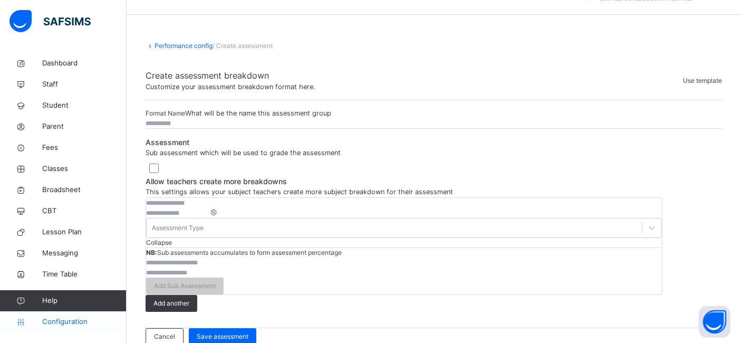
click at [60, 328] on link "Configuration" at bounding box center [63, 321] width 126 height 21
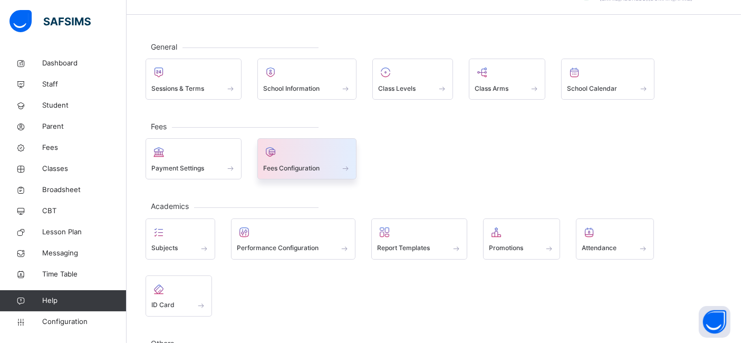
click at [297, 169] on span "Fees Configuration" at bounding box center [291, 168] width 56 height 9
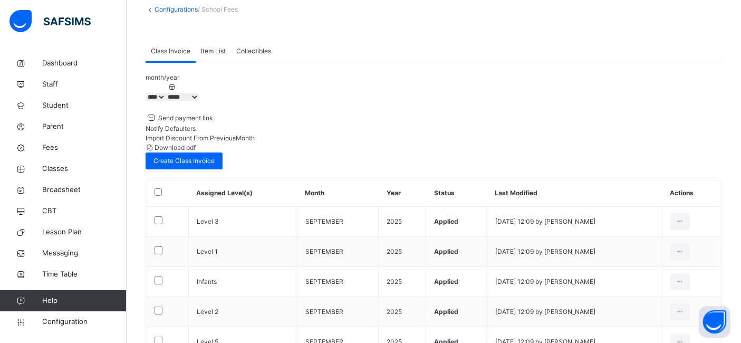
scroll to position [50, 0]
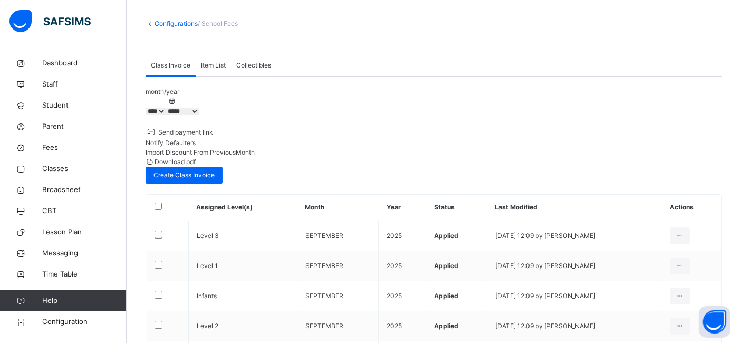
click at [199, 115] on select "***** ********* ******* ******** ********" at bounding box center [182, 111] width 33 height 7
click at [197, 108] on select "***** ********* ******* ******** ********" at bounding box center [182, 111] width 33 height 7
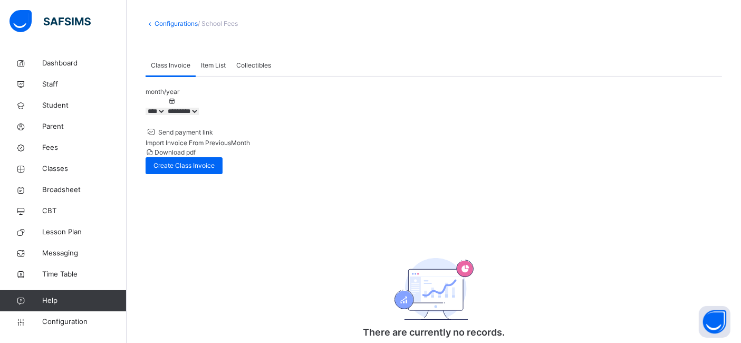
click at [199, 115] on select "***** ********* ******* ******** ********" at bounding box center [182, 111] width 33 height 7
select select "*"
click at [197, 108] on select "***** ********* ******* ******** ********" at bounding box center [182, 111] width 33 height 7
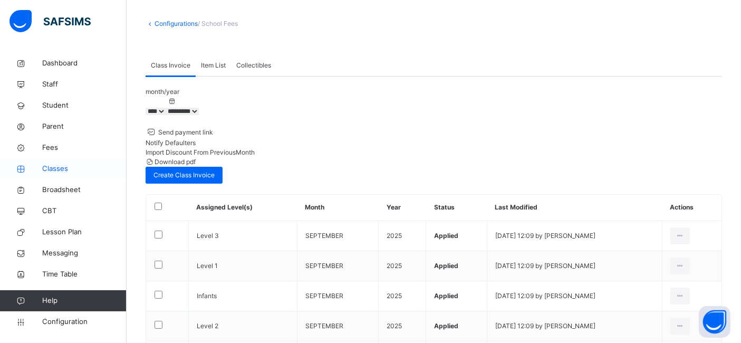
click at [52, 171] on span "Classes" at bounding box center [84, 169] width 84 height 11
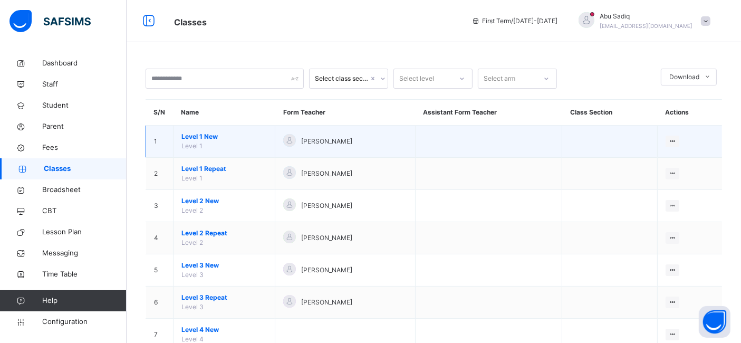
click at [201, 136] on span "Level 1 New" at bounding box center [224, 136] width 85 height 9
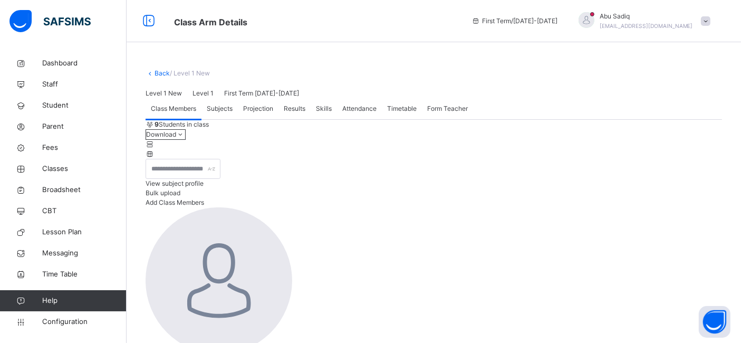
click at [264, 119] on div "Projection" at bounding box center [258, 108] width 41 height 21
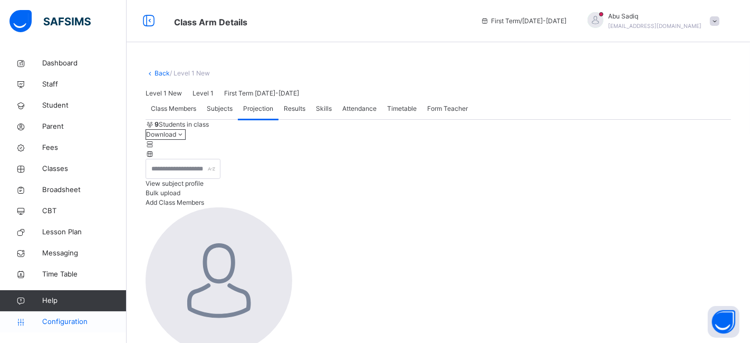
click at [63, 319] on span "Configuration" at bounding box center [84, 322] width 84 height 11
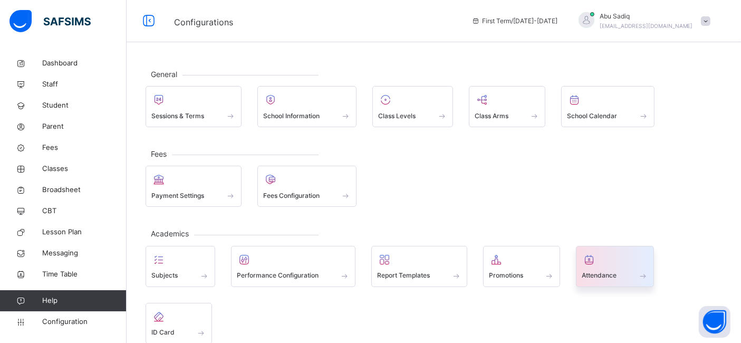
click at [611, 268] on span at bounding box center [615, 269] width 66 height 3
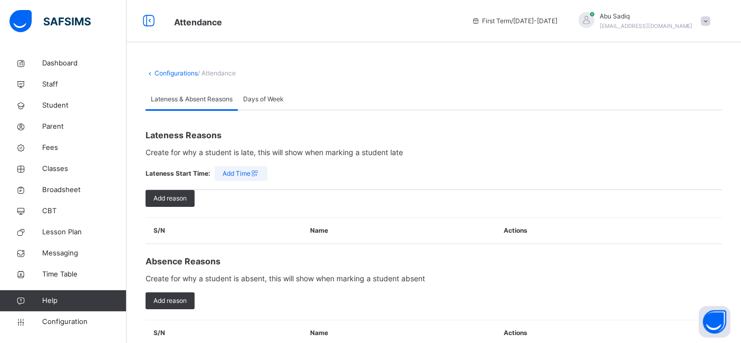
click at [270, 100] on span "Days of Week" at bounding box center [263, 98] width 41 height 9
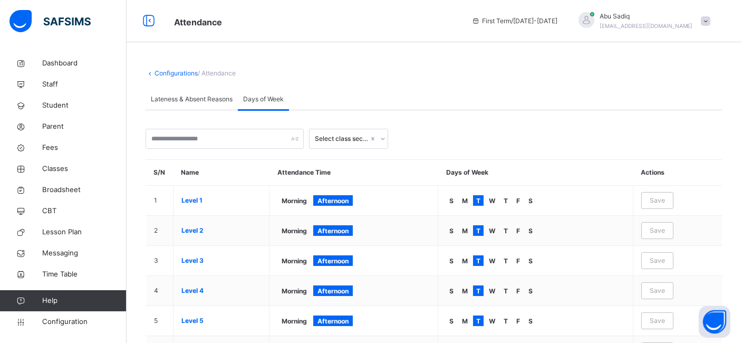
click at [197, 103] on span "Lateness & Absent Reasons" at bounding box center [192, 98] width 82 height 9
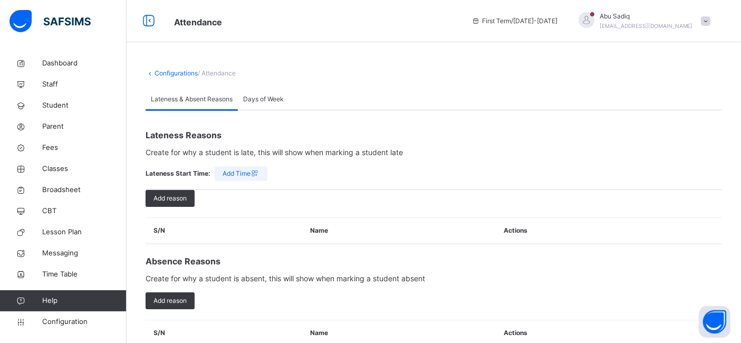
click at [260, 108] on div "Days of Week" at bounding box center [263, 99] width 51 height 21
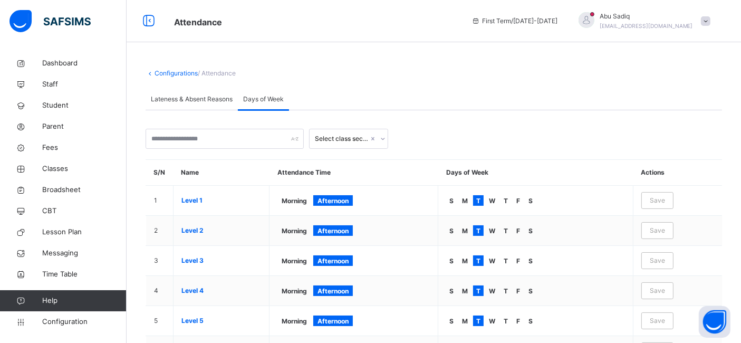
scroll to position [48, 0]
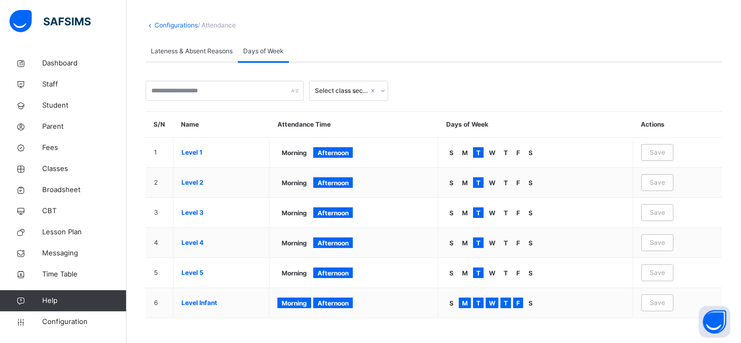
click at [189, 56] on div "Lateness & Absent Reasons" at bounding box center [192, 51] width 92 height 21
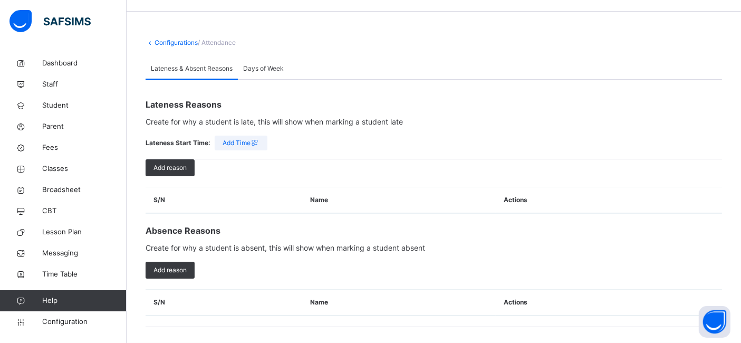
scroll to position [28, 0]
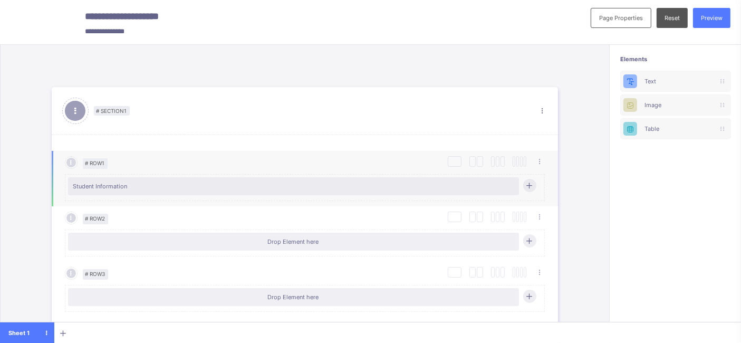
click at [94, 163] on span "# Row 1" at bounding box center [95, 163] width 25 height 11
click at [131, 189] on span "Student Information" at bounding box center [293, 186] width 441 height 7
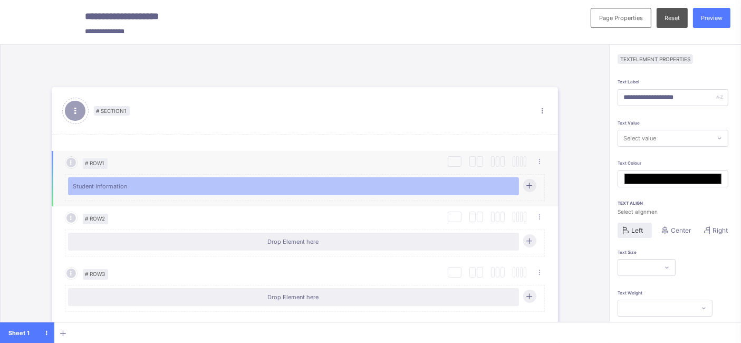
click at [131, 189] on span "Student Information" at bounding box center [293, 186] width 441 height 7
type input "*******"
click at [502, 172] on ul "Duplicate Row Delete Row" at bounding box center [512, 191] width 65 height 39
click at [500, 172] on ul "Duplicate Row Delete Row" at bounding box center [512, 191] width 65 height 39
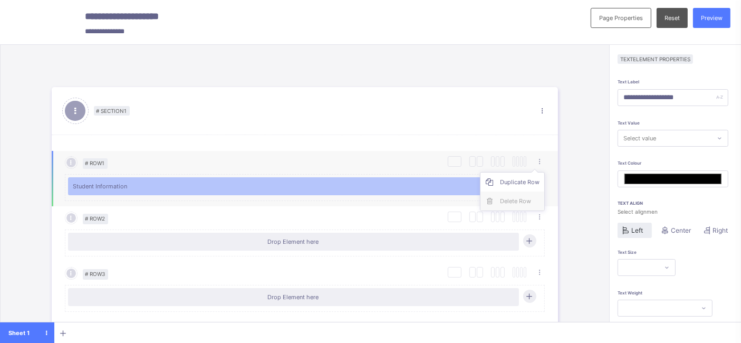
click at [500, 172] on ul "Duplicate Row Delete Row" at bounding box center [512, 191] width 65 height 39
click at [474, 165] on div at bounding box center [473, 161] width 6 height 11
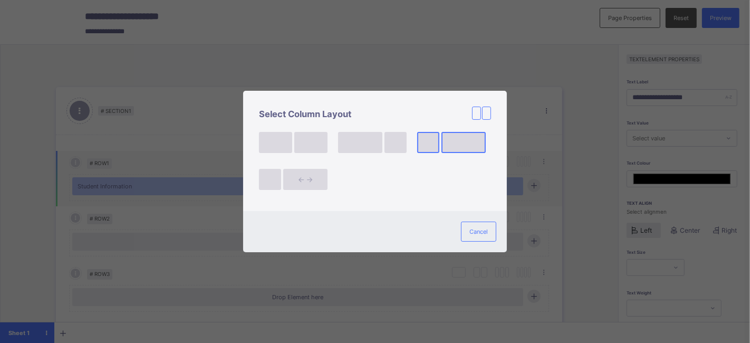
click at [444, 148] on div at bounding box center [464, 142] width 44 height 21
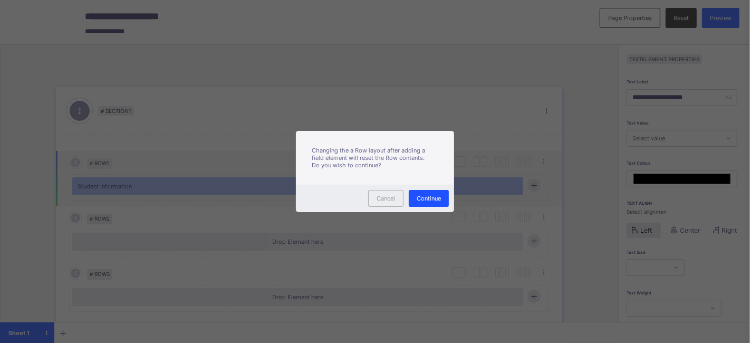
click at [425, 196] on span "Continue" at bounding box center [429, 198] width 24 height 7
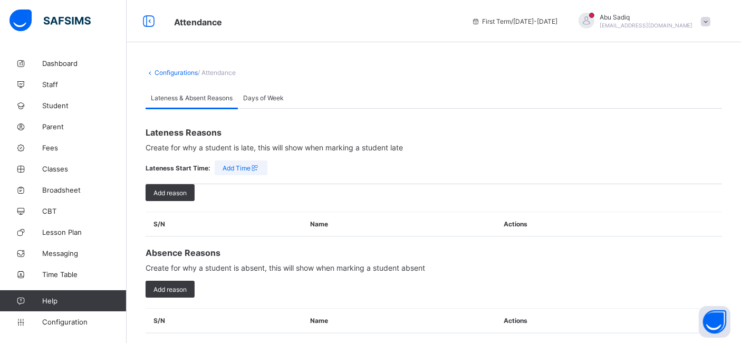
scroll to position [15, 0]
